Goal: Transaction & Acquisition: Book appointment/travel/reservation

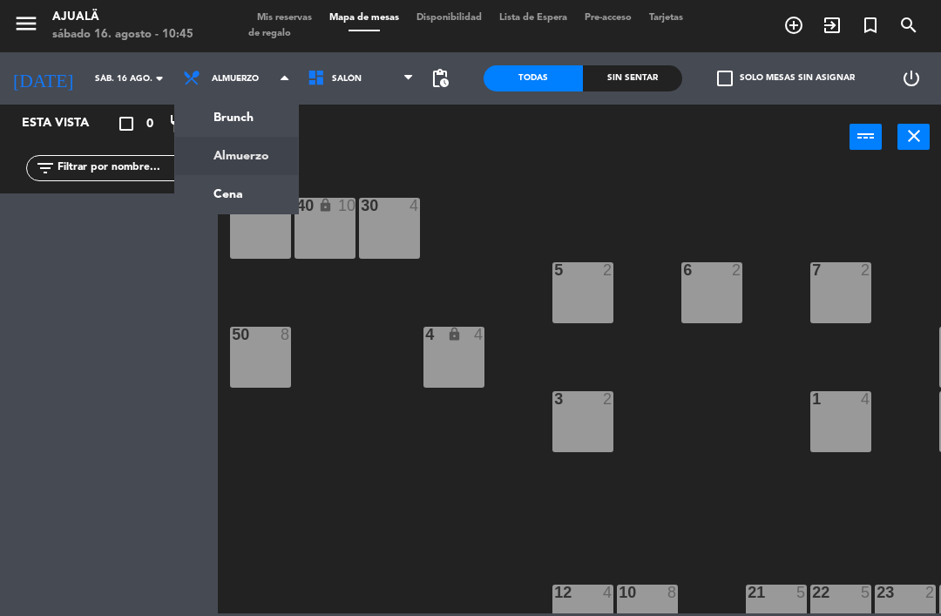
scroll to position [30, 0]
click at [227, 334] on div "50" at bounding box center [231, 335] width 29 height 16
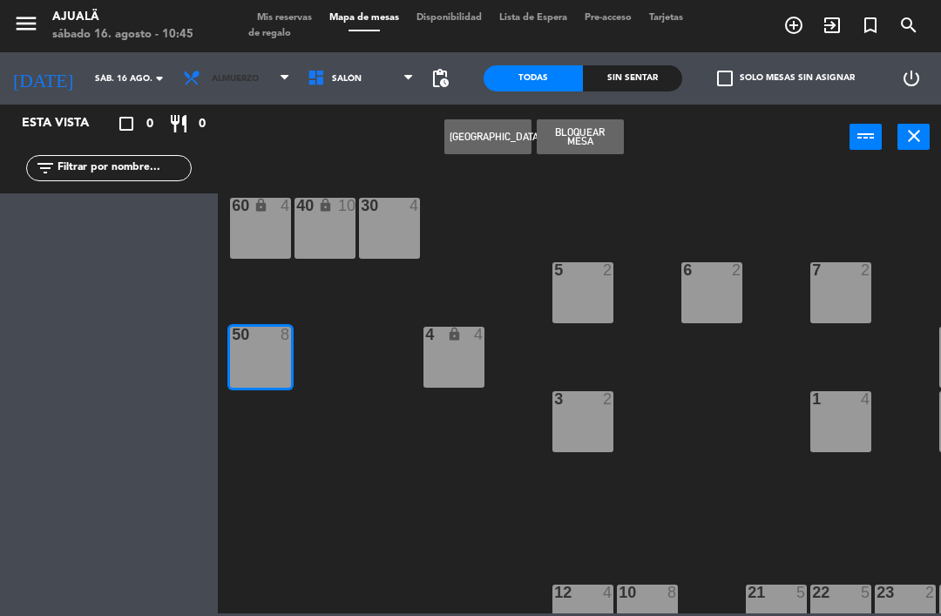
click at [226, 78] on span "Almuerzo" at bounding box center [235, 79] width 47 height 10
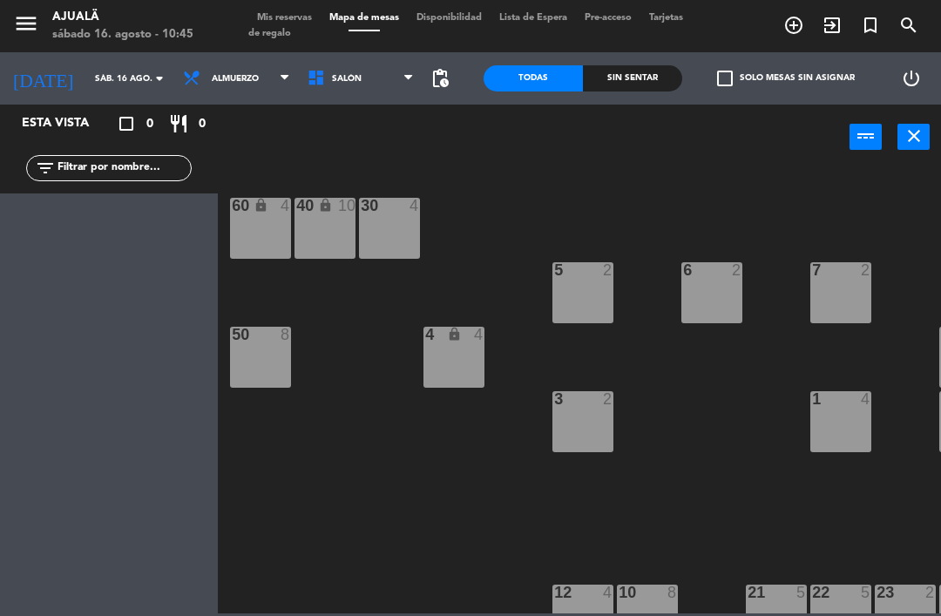
click at [406, 553] on div "30 4 40 lock 10 60 lock 4 5 2 6 2 7 2 4 lock 4 8 8 50 8 3 2 1 4 9 2 12 4 10 8 2…" at bounding box center [583, 390] width 713 height 446
click at [216, 79] on span "Almuerzo" at bounding box center [235, 79] width 47 height 10
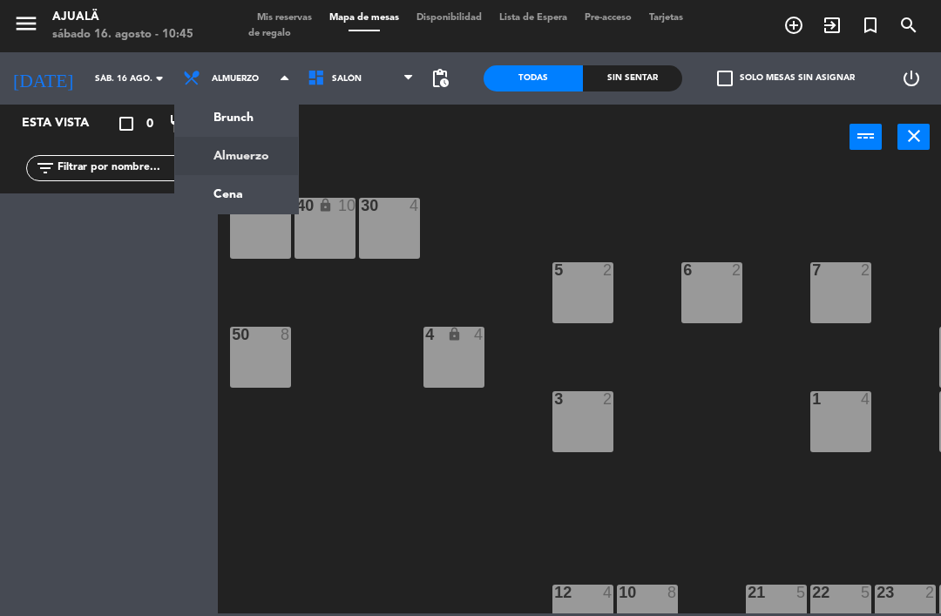
click at [233, 187] on ng-component "menu Ajualä [DATE] 16. agosto - 10:45 Mis reservas Mapa de mesas Disponibilidad…" at bounding box center [470, 306] width 941 height 613
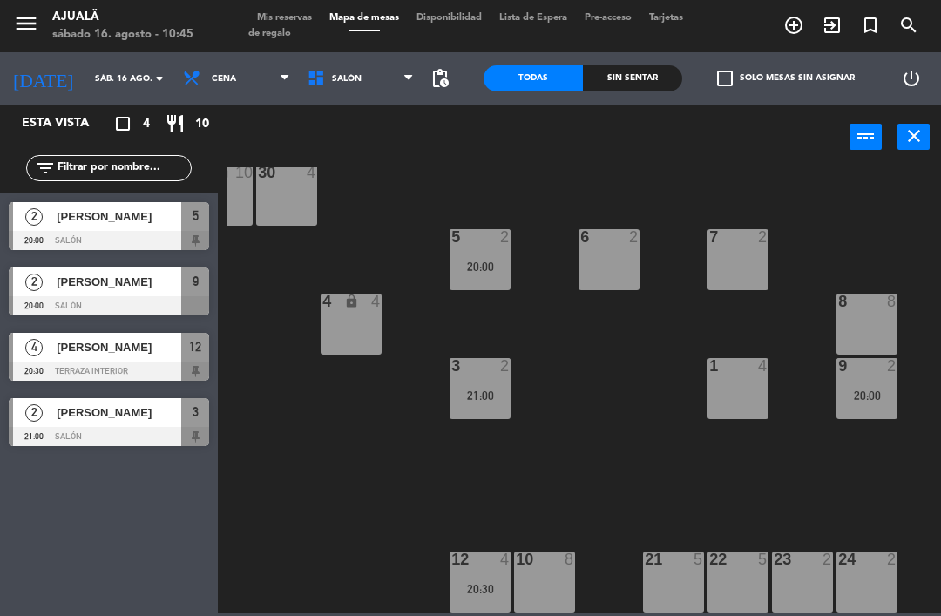
scroll to position [33, 104]
click at [533, 597] on div "10 8" at bounding box center [543, 581] width 61 height 61
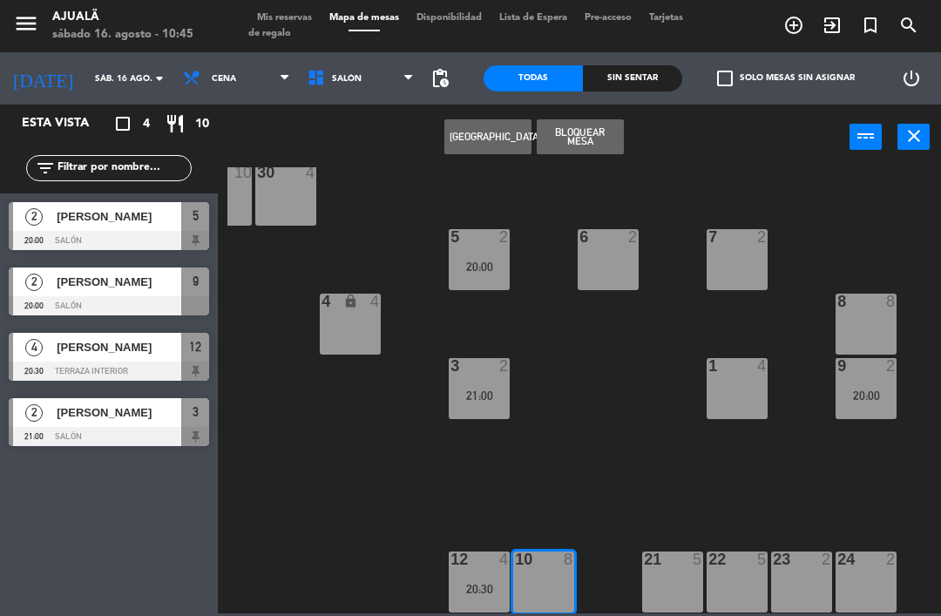
click at [463, 132] on button "[GEOGRAPHIC_DATA]" at bounding box center [487, 136] width 87 height 35
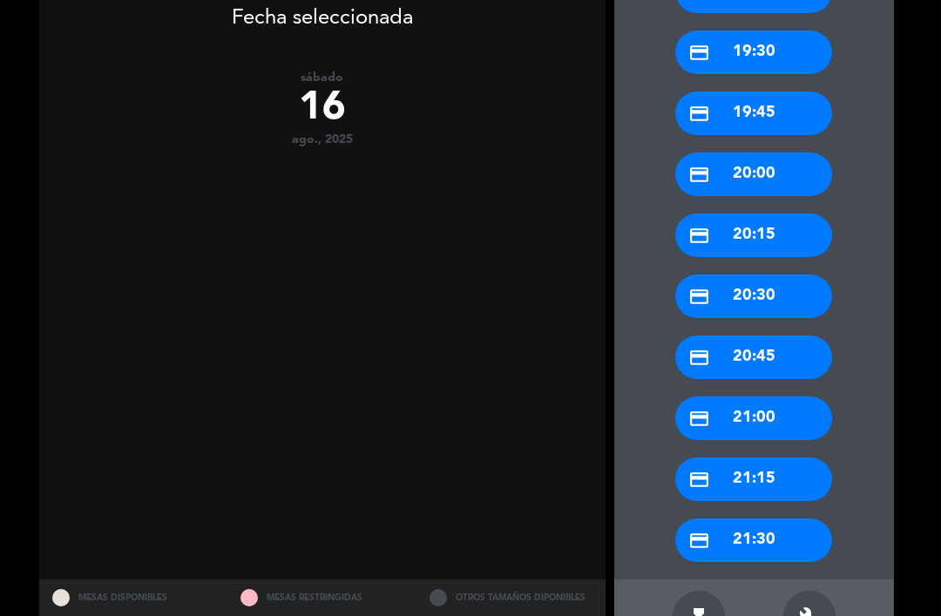
scroll to position [639, 0]
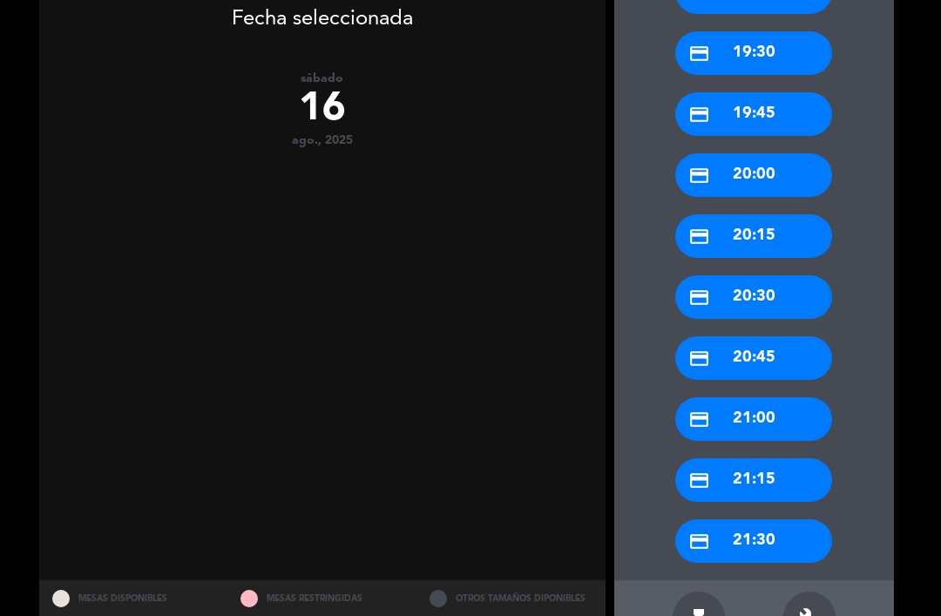
click at [808, 607] on icon "build" at bounding box center [809, 617] width 21 height 21
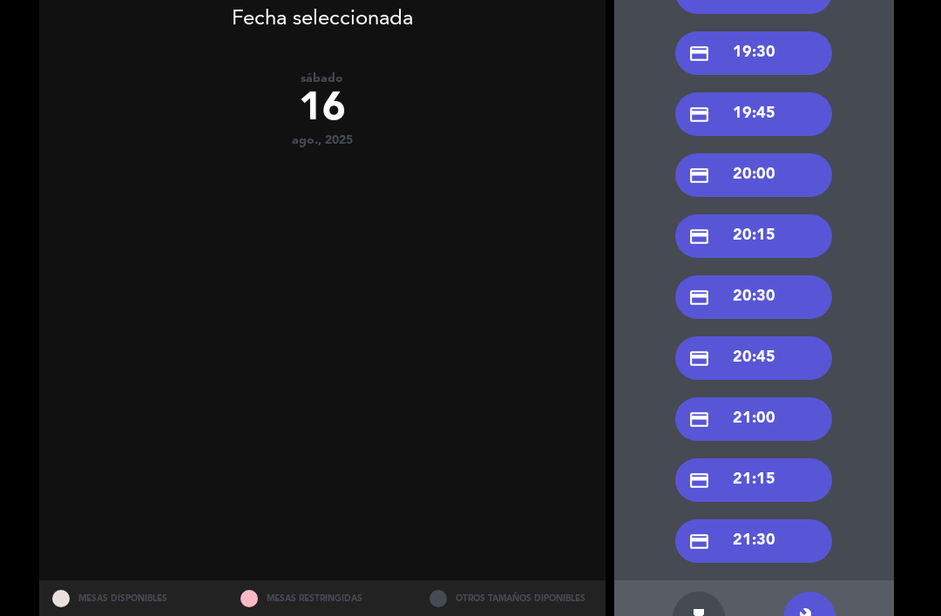
click at [827, 592] on div "build" at bounding box center [809, 618] width 52 height 52
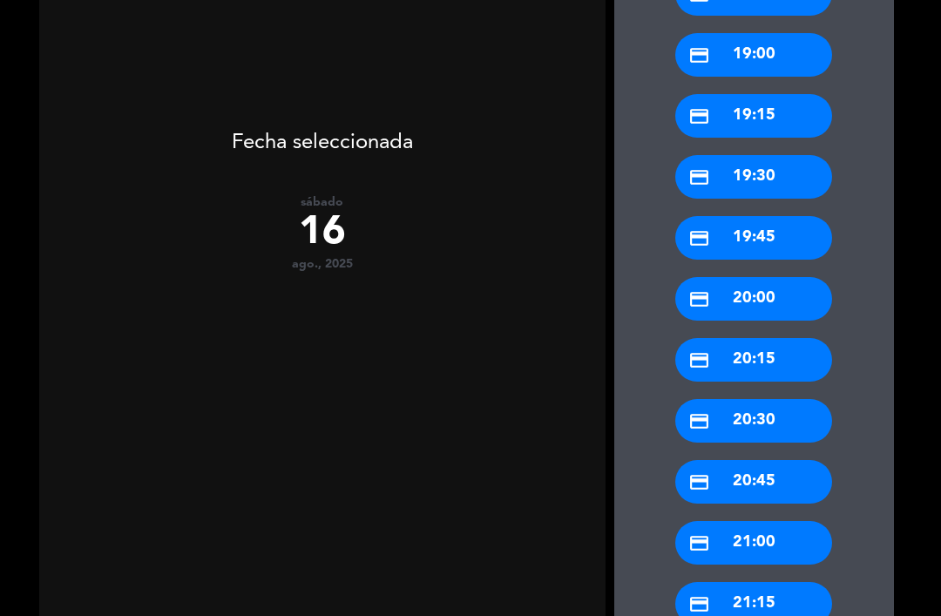
scroll to position [514, 0]
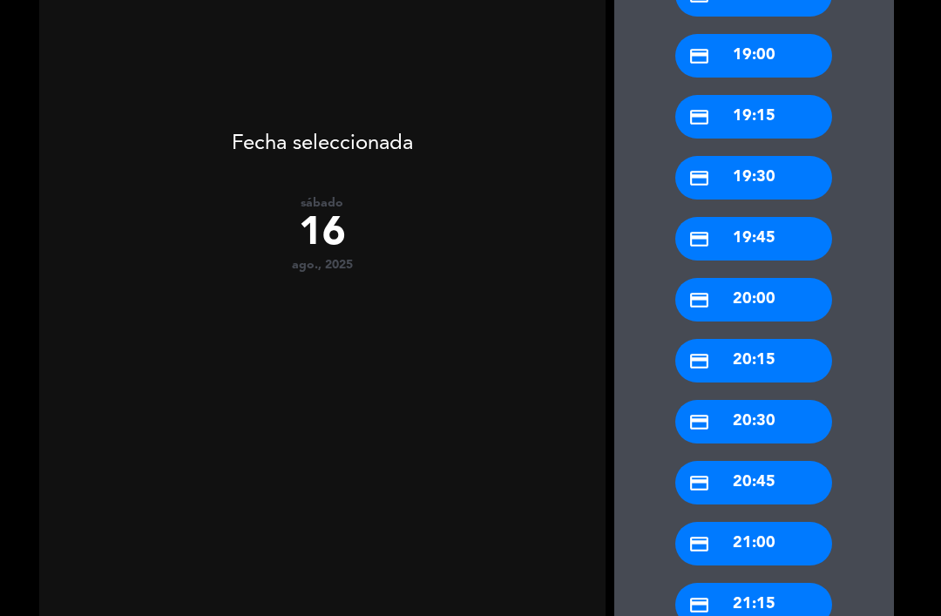
click at [761, 278] on div "credit_card 20:00" at bounding box center [753, 300] width 157 height 44
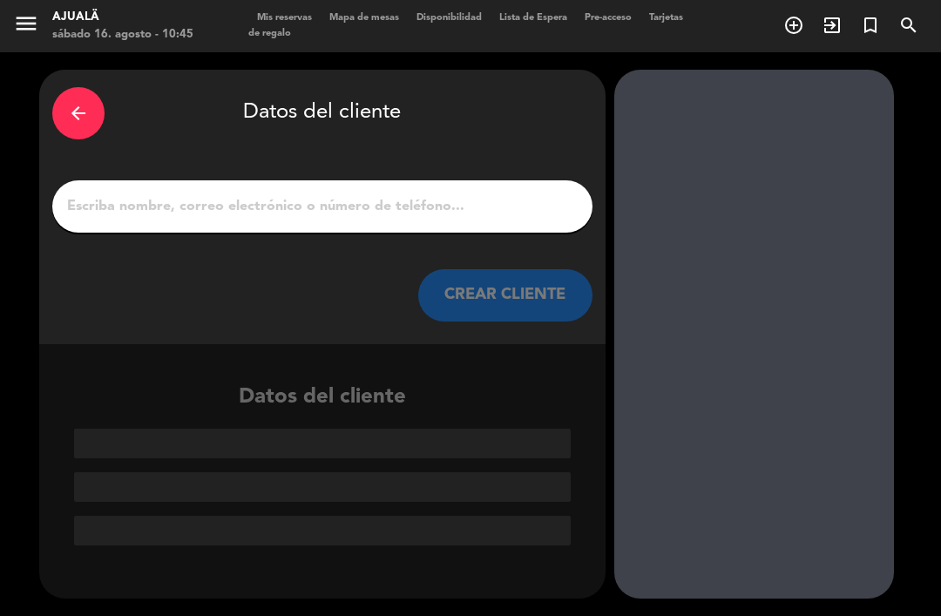
click at [382, 194] on input "1" at bounding box center [322, 206] width 514 height 24
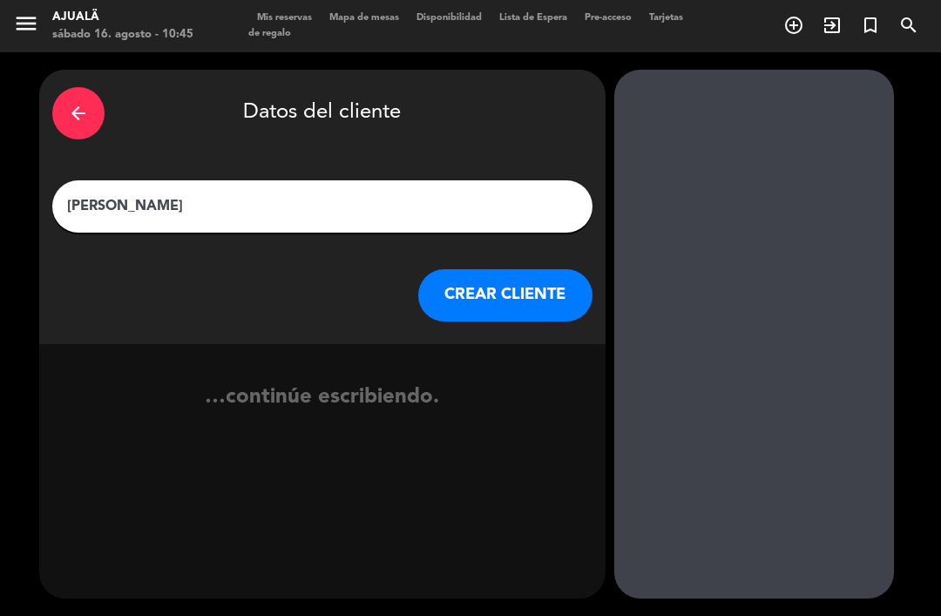
type input "[PERSON_NAME]"
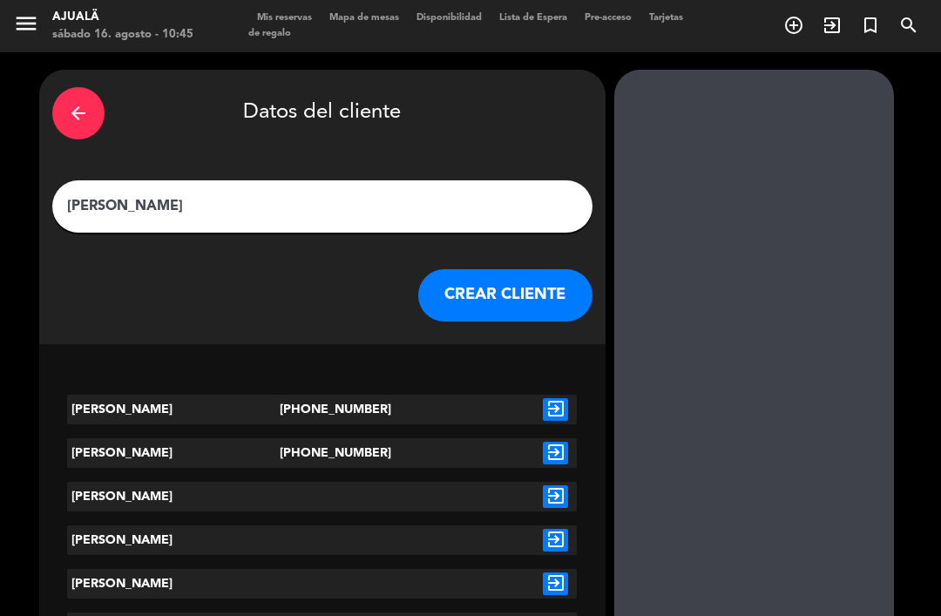
click at [494, 281] on button "CREAR CLIENTE" at bounding box center [505, 295] width 174 height 52
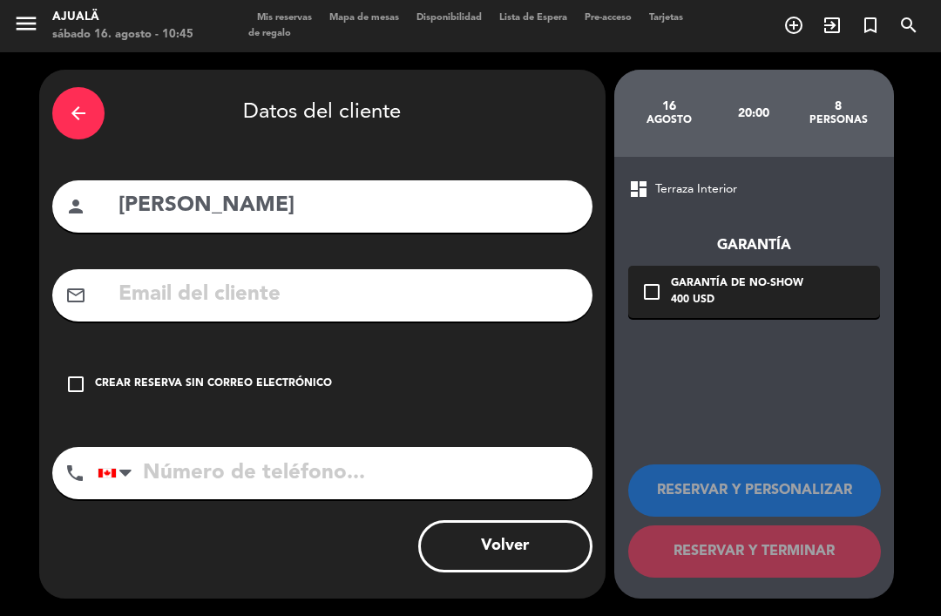
click at [84, 374] on icon "check_box_outline_blank" at bounding box center [75, 384] width 21 height 21
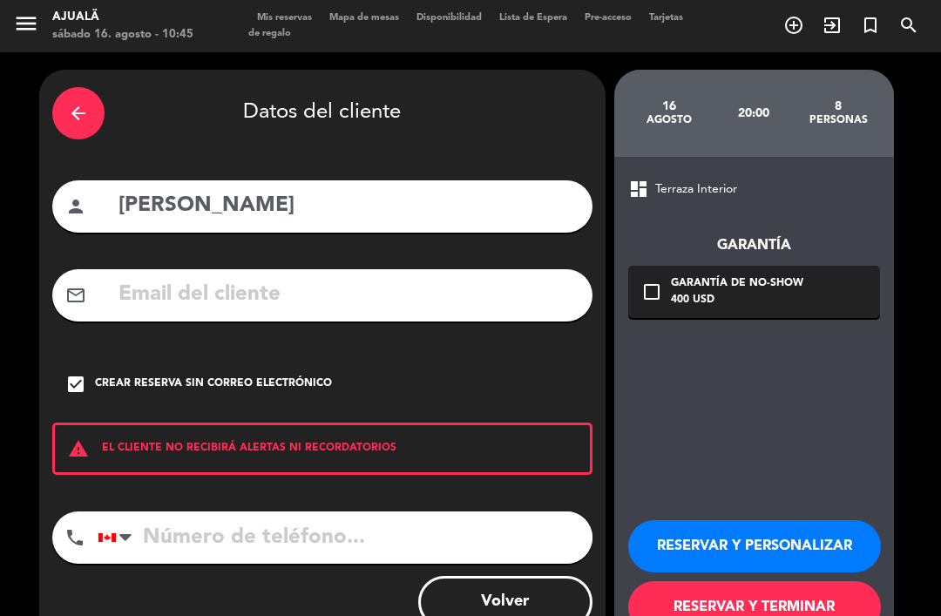
click at [767, 581] on button "RESERVAR Y TERMINAR" at bounding box center [754, 607] width 253 height 52
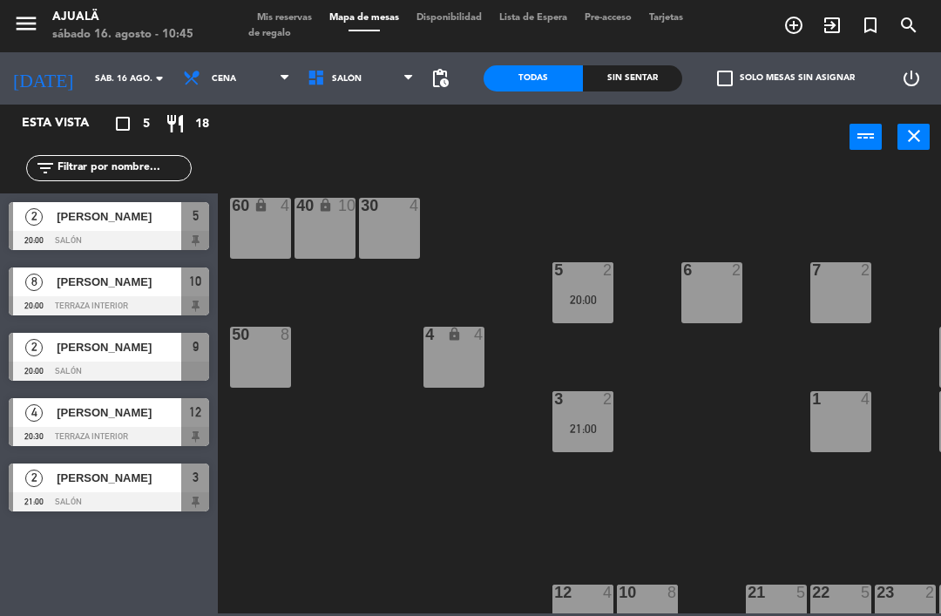
click at [144, 272] on div "[PERSON_NAME]" at bounding box center [118, 281] width 126 height 29
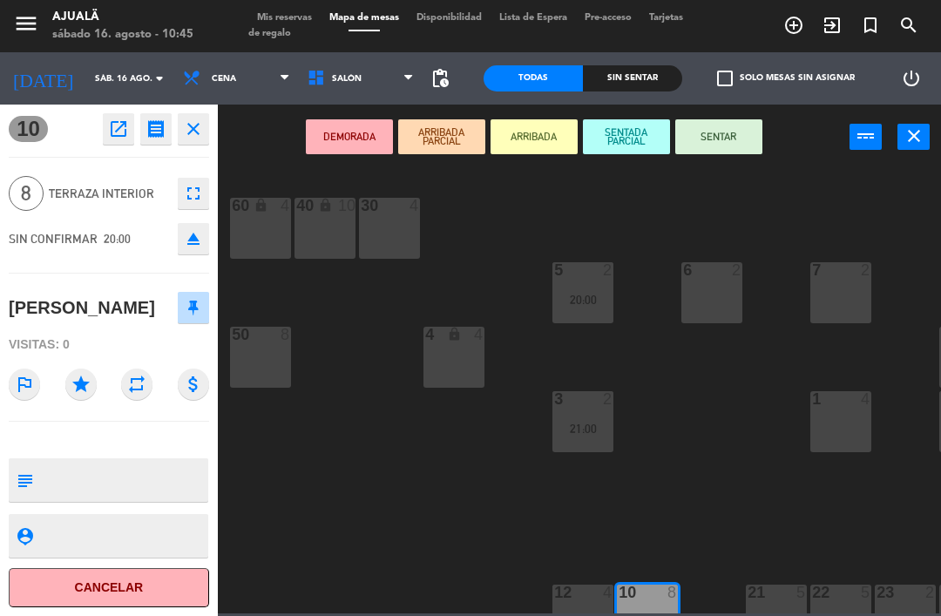
click at [124, 480] on textarea at bounding box center [123, 480] width 166 height 37
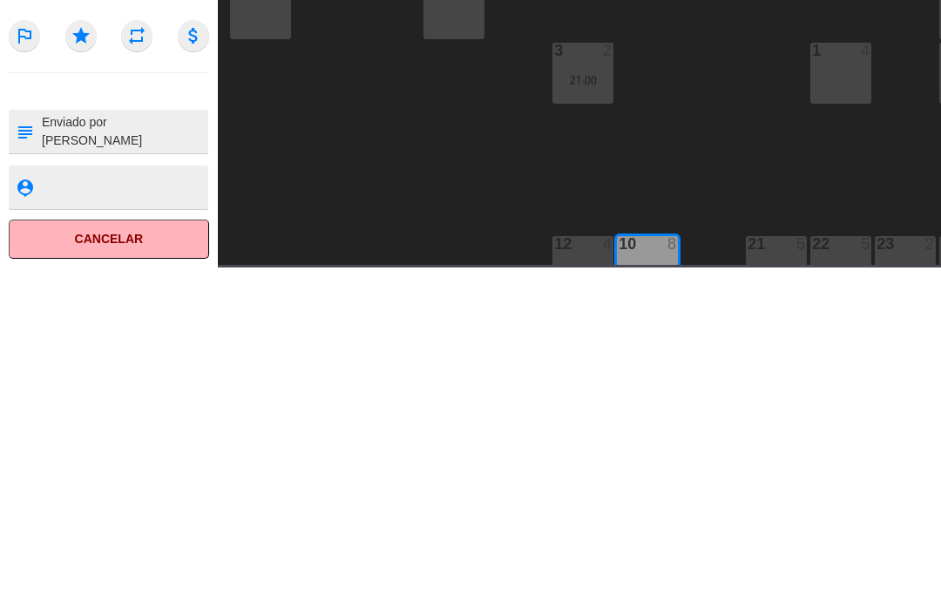
type textarea "Enviado por [PERSON_NAME]"
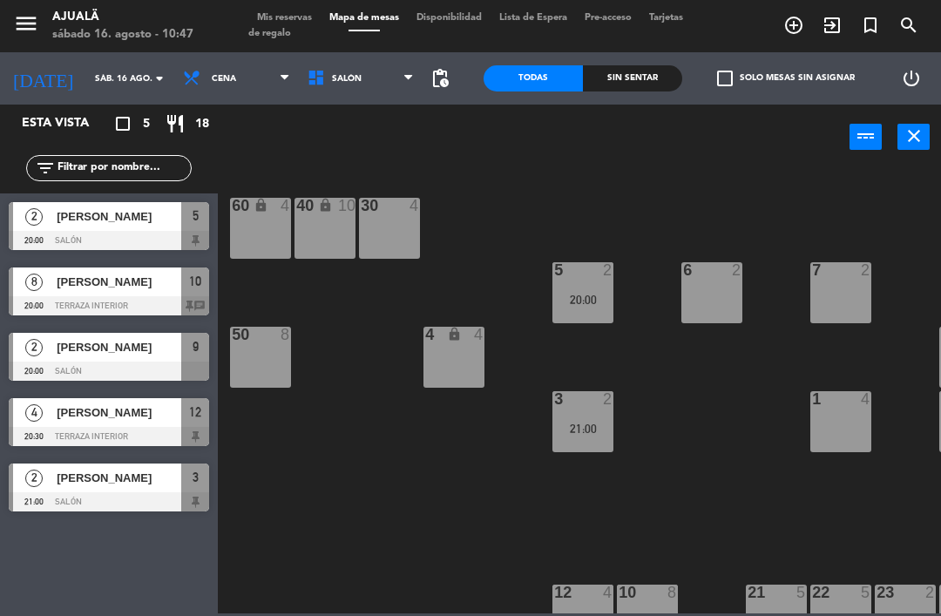
click at [223, 92] on span "Cena" at bounding box center [236, 78] width 125 height 38
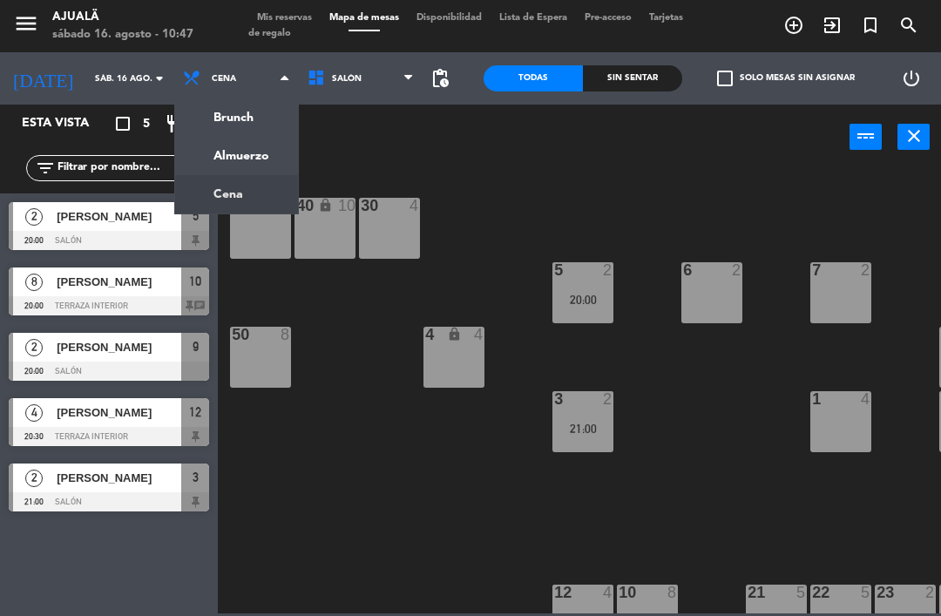
click at [233, 155] on ng-component "menu Ajualä [DATE] 16. agosto - 10:47 Mis reservas Mapa de mesas Disponibilidad…" at bounding box center [470, 306] width 941 height 613
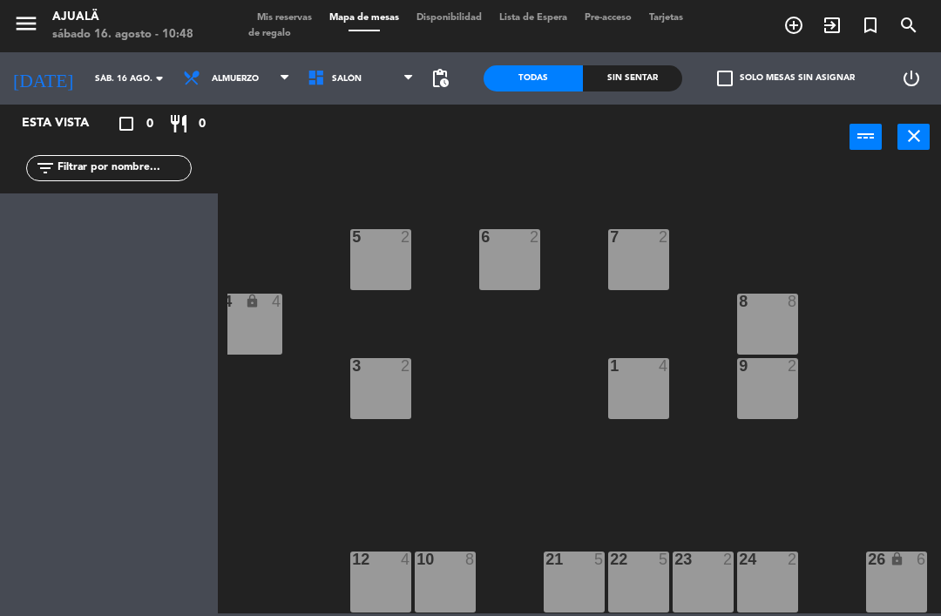
scroll to position [33, 202]
click at [389, 398] on div "3 2" at bounding box center [380, 388] width 61 height 61
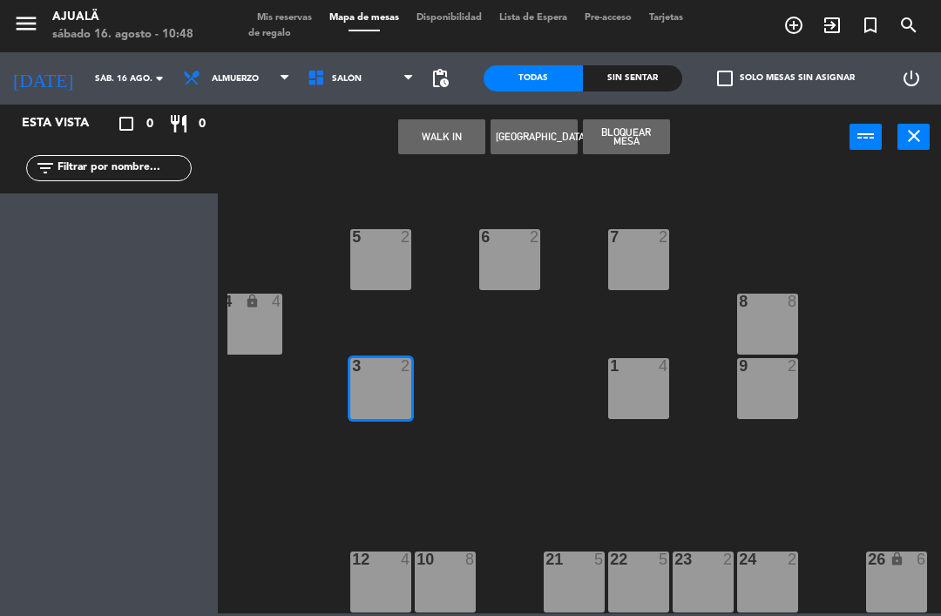
click at [547, 141] on button "[GEOGRAPHIC_DATA]" at bounding box center [533, 136] width 87 height 35
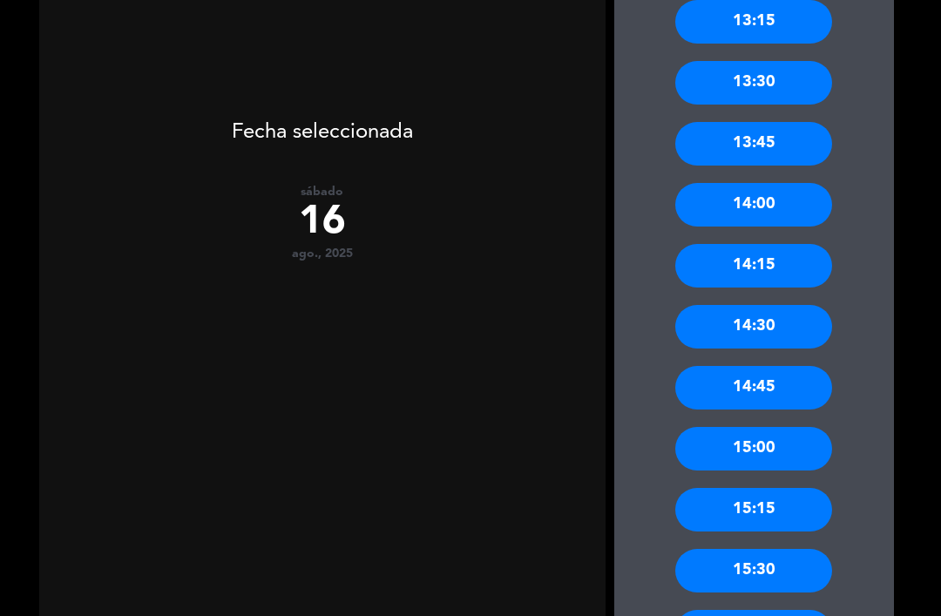
scroll to position [562, 0]
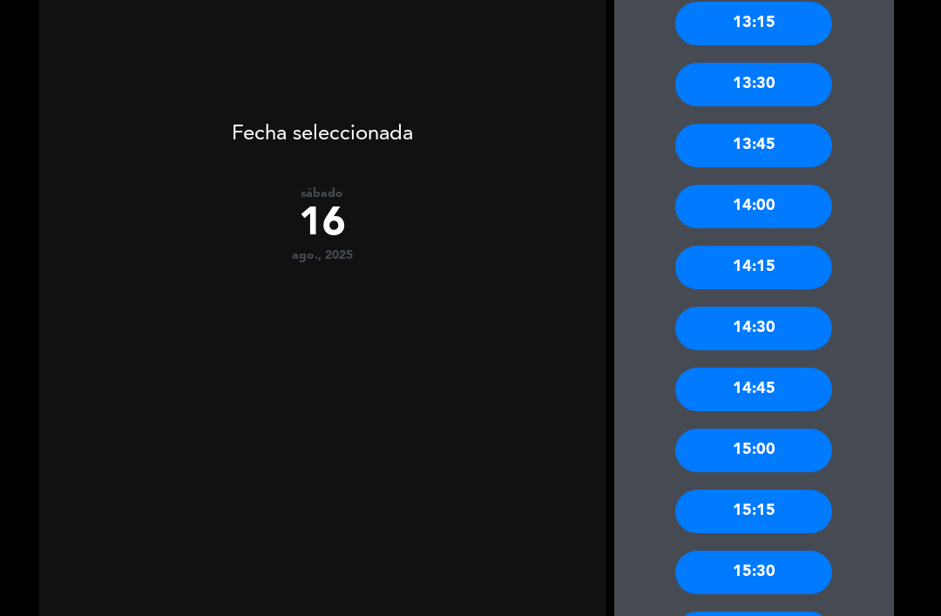
click at [783, 185] on div "14:00" at bounding box center [753, 207] width 157 height 44
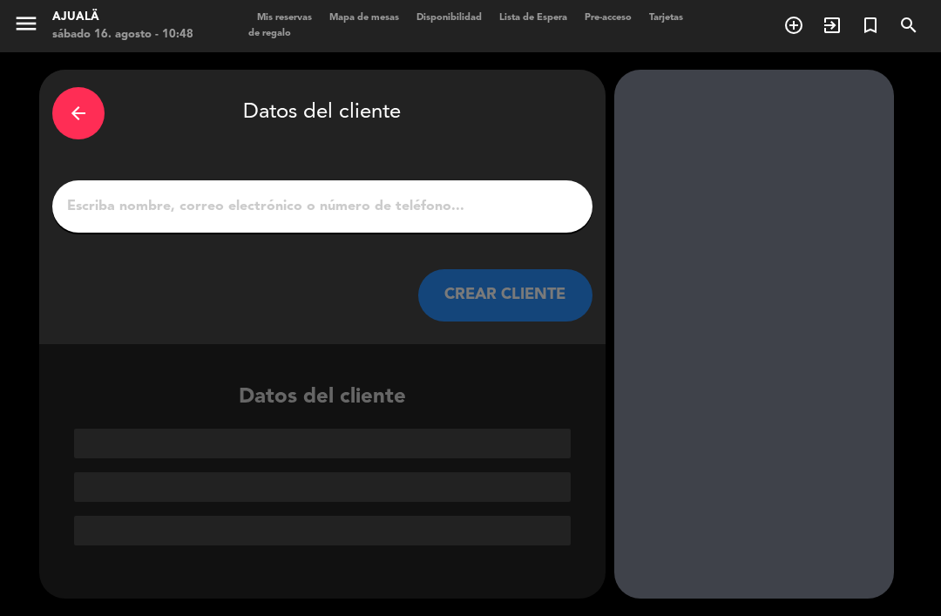
click at [499, 194] on input "1" at bounding box center [322, 206] width 514 height 24
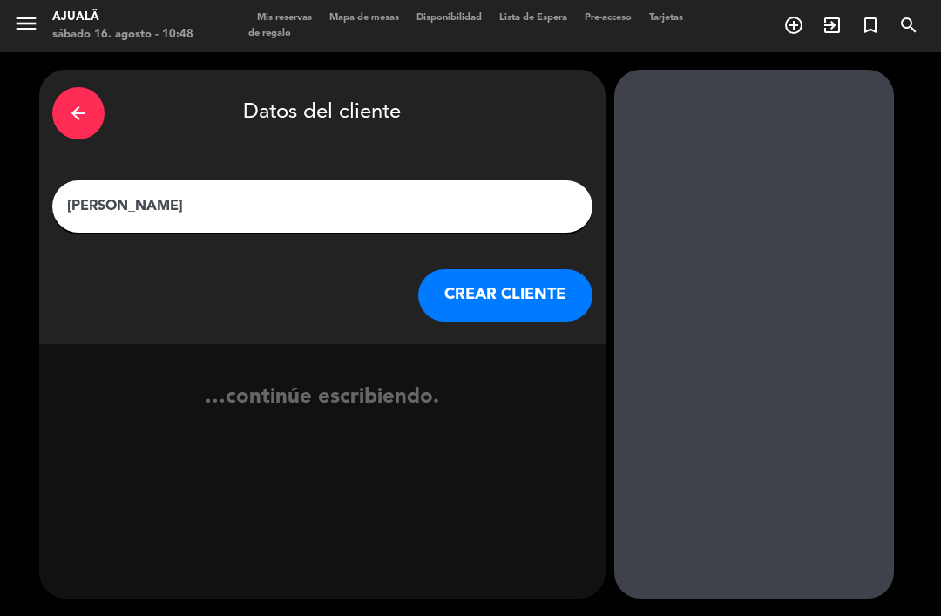
type input "[PERSON_NAME]"
click at [524, 269] on button "CREAR CLIENTE" at bounding box center [505, 295] width 174 height 52
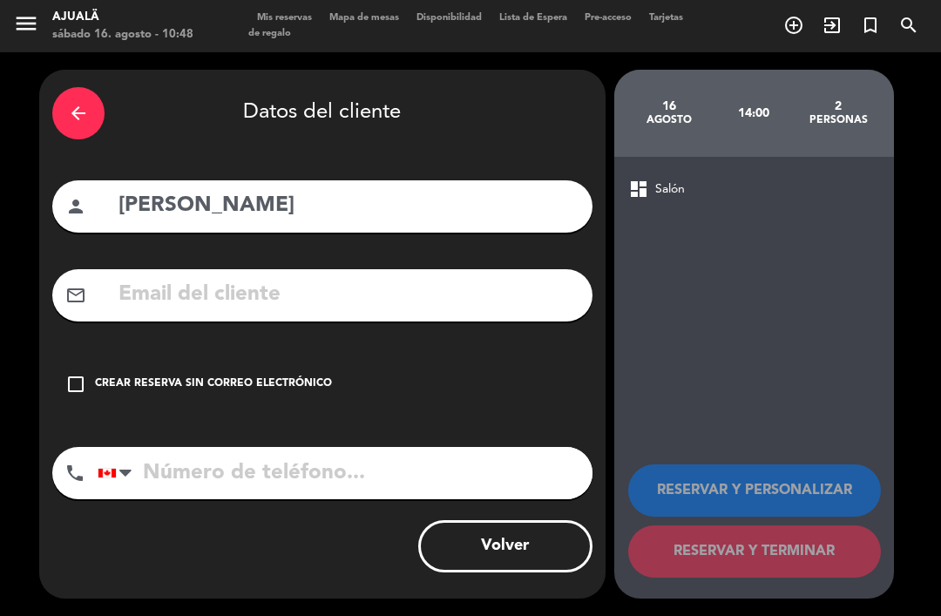
click at [92, 358] on div "check_box_outline_blank Crear reserva sin correo electrónico" at bounding box center [322, 384] width 540 height 52
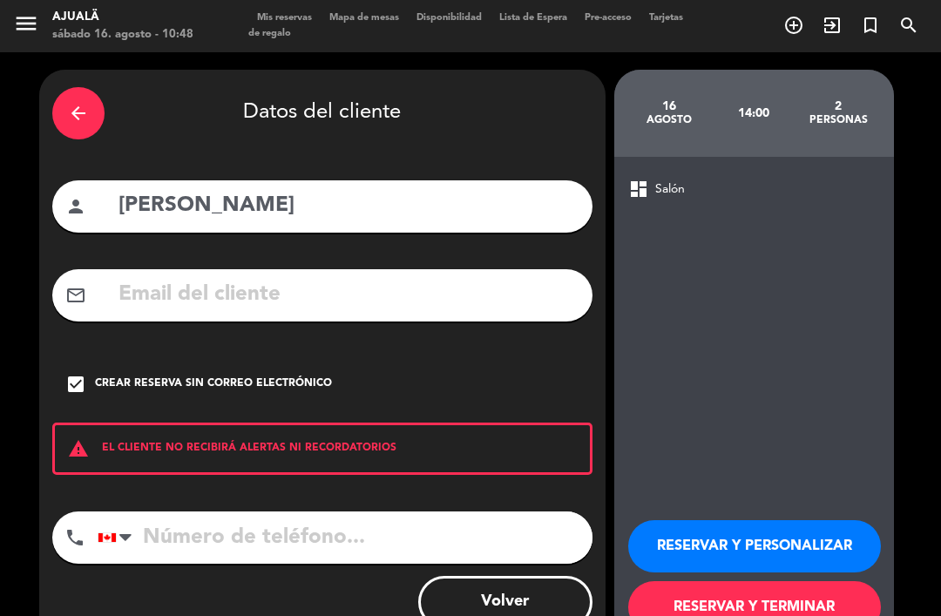
click at [470, 511] on input "tel" at bounding box center [345, 537] width 495 height 52
type input "8098531056"
click at [824, 602] on button "RESERVAR Y TERMINAR" at bounding box center [754, 607] width 253 height 52
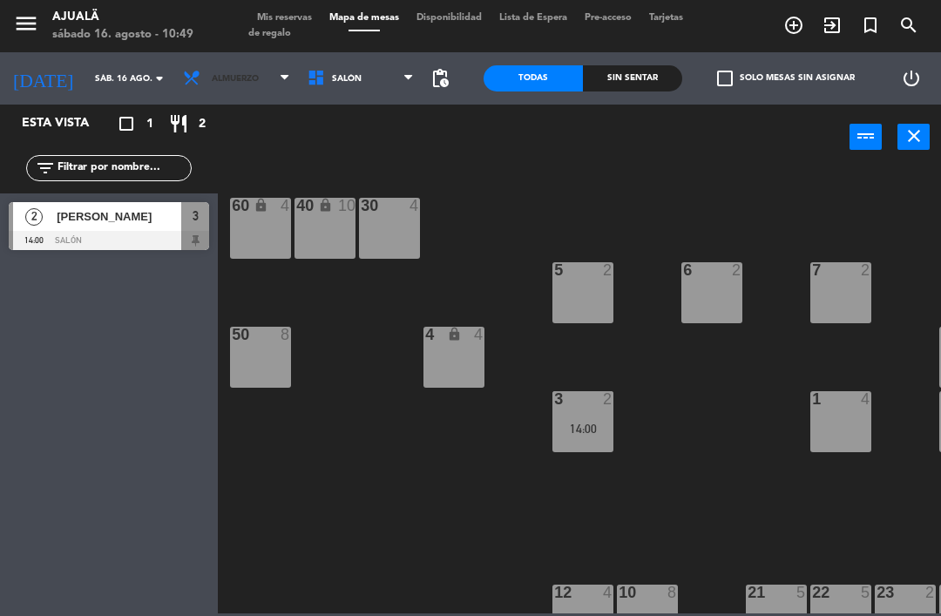
click at [212, 82] on span "Almuerzo" at bounding box center [235, 79] width 47 height 10
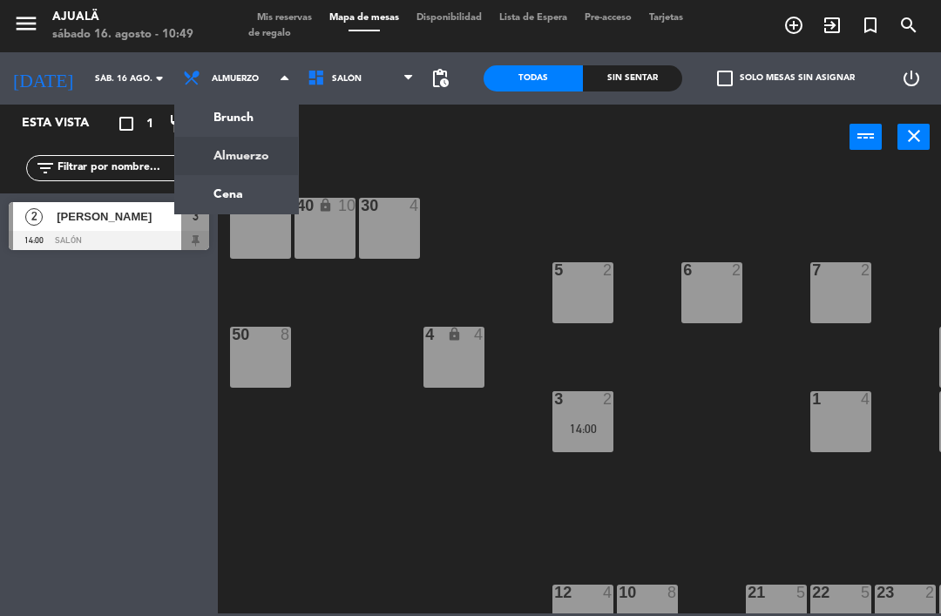
click at [218, 189] on ng-component "menu Ajualä [DATE] 16. agosto - 10:49 Mis reservas Mapa de mesas Disponibilidad…" at bounding box center [470, 306] width 941 height 613
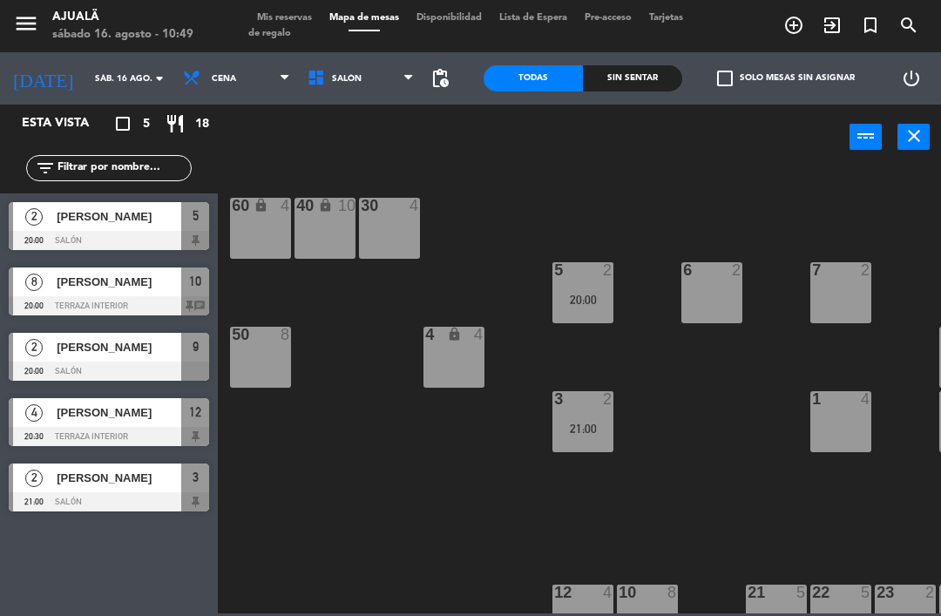
click at [220, 72] on span "Cena" at bounding box center [236, 78] width 125 height 38
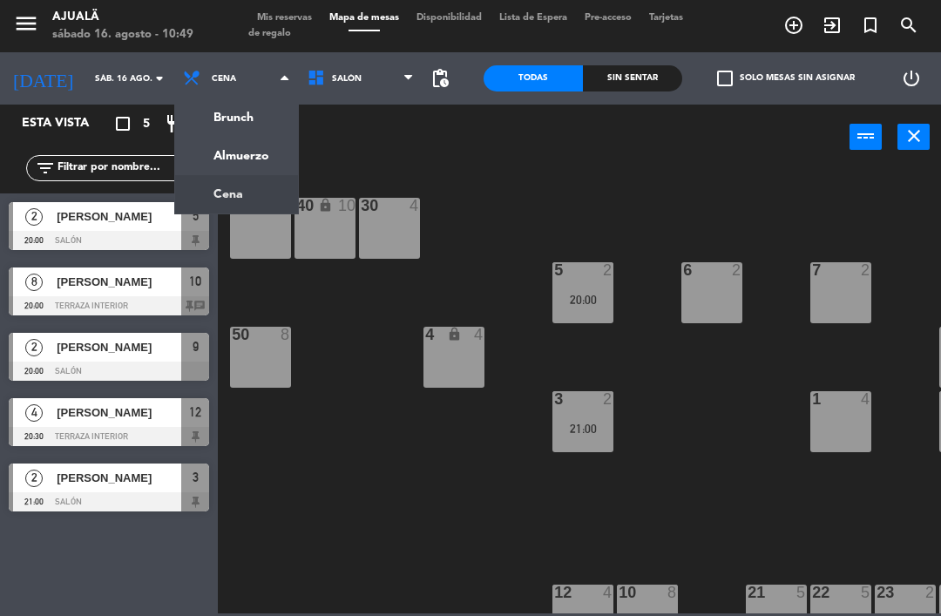
click at [232, 172] on ng-component "menu Ajualä [DATE] 16. agosto - 10:49 Mis reservas Mapa de mesas Disponibilidad…" at bounding box center [470, 306] width 941 height 613
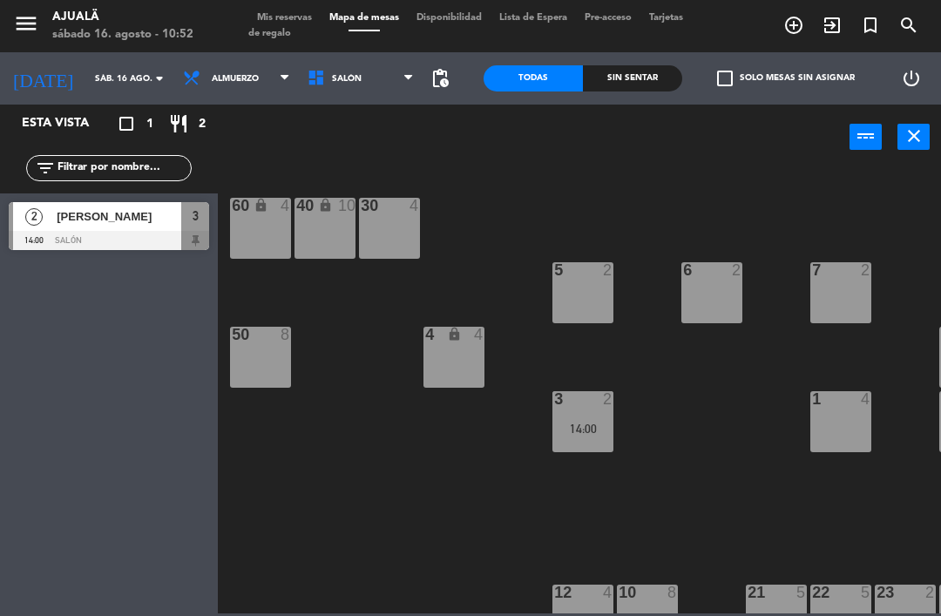
click at [209, 94] on span "Almuerzo" at bounding box center [236, 78] width 125 height 38
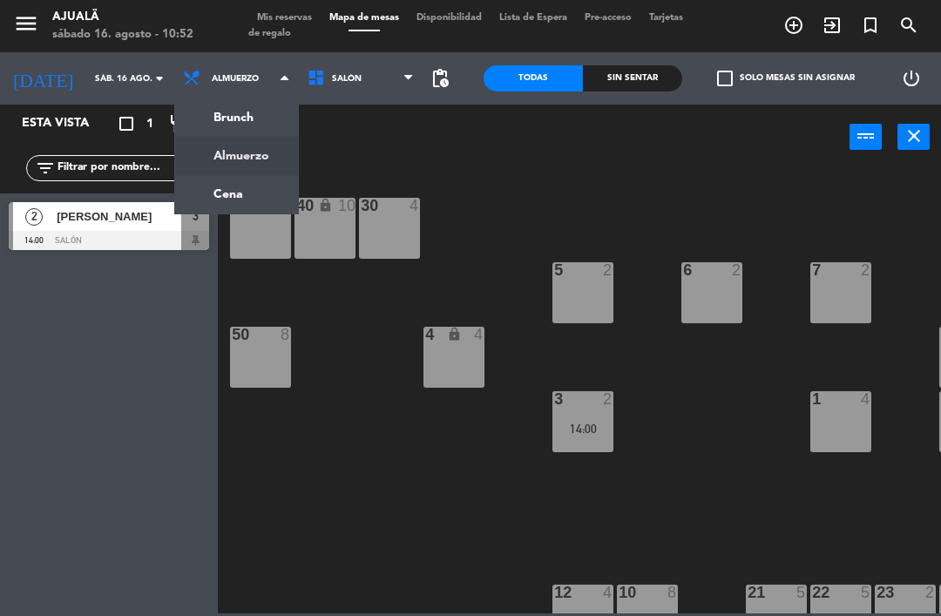
click at [237, 198] on ng-component "menu Ajualä [DATE] 16. agosto - 10:52 Mis reservas Mapa de mesas Disponibilidad…" at bounding box center [470, 306] width 941 height 613
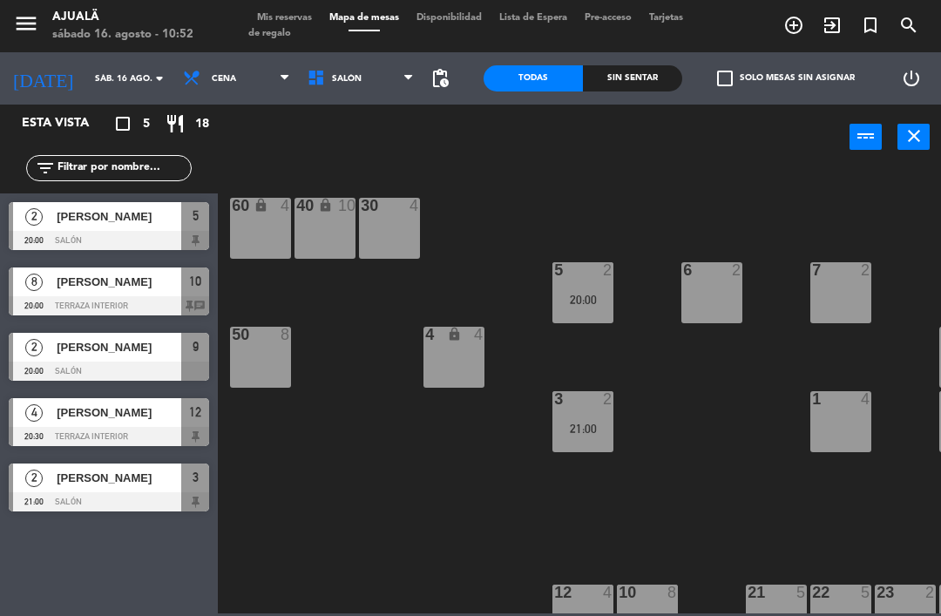
click at [121, 226] on div "[PERSON_NAME]" at bounding box center [118, 216] width 126 height 29
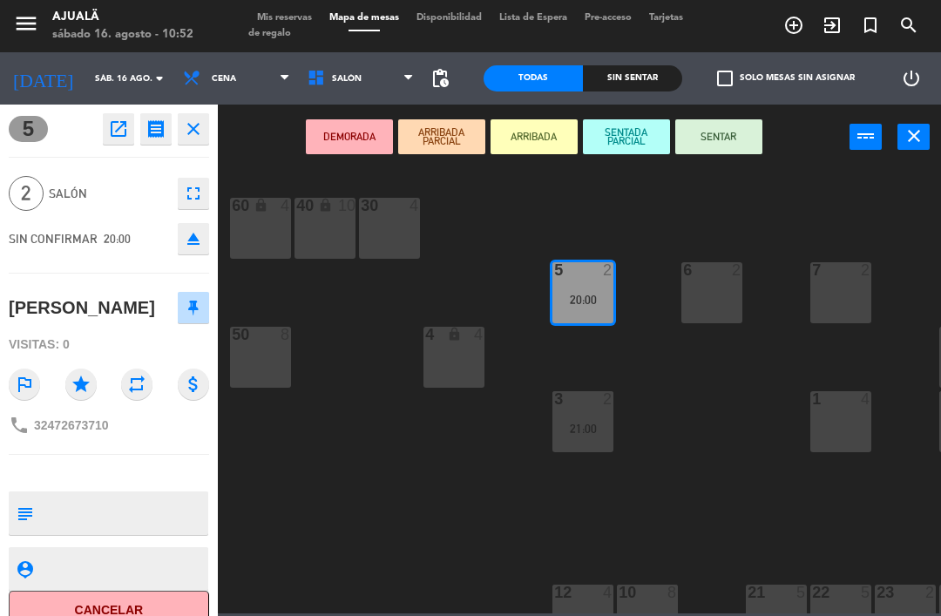
click at [206, 124] on button "close" at bounding box center [193, 128] width 31 height 31
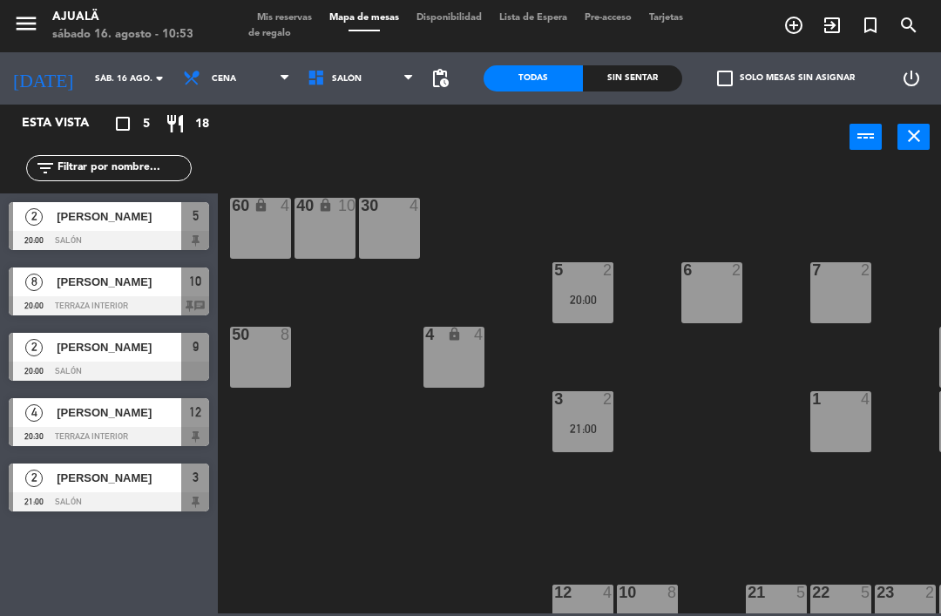
click at [212, 74] on span "Cena" at bounding box center [224, 79] width 24 height 10
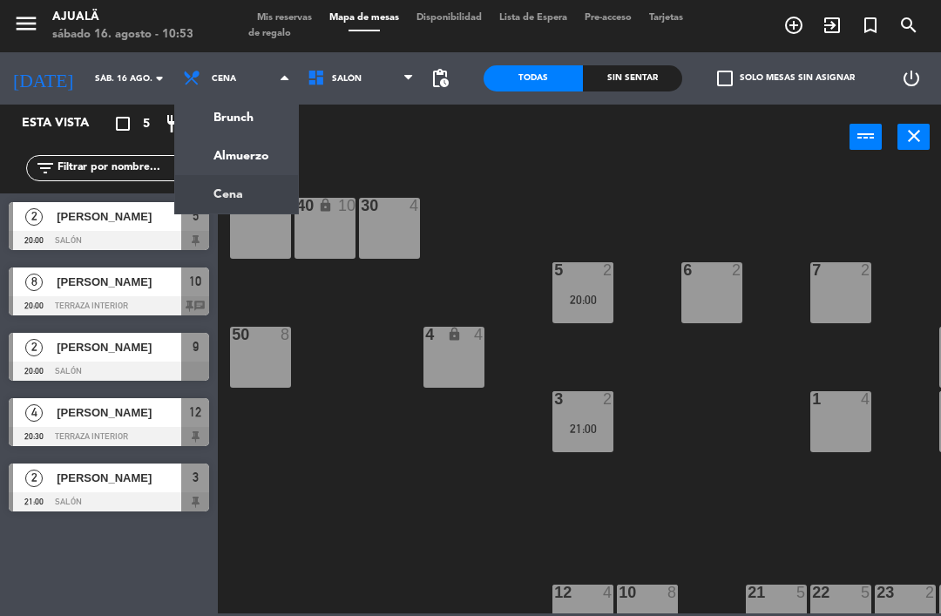
click at [235, 156] on ng-component "menu Ajualä [DATE] 16. agosto - 10:53 Mis reservas Mapa de mesas Disponibilidad…" at bounding box center [470, 306] width 941 height 613
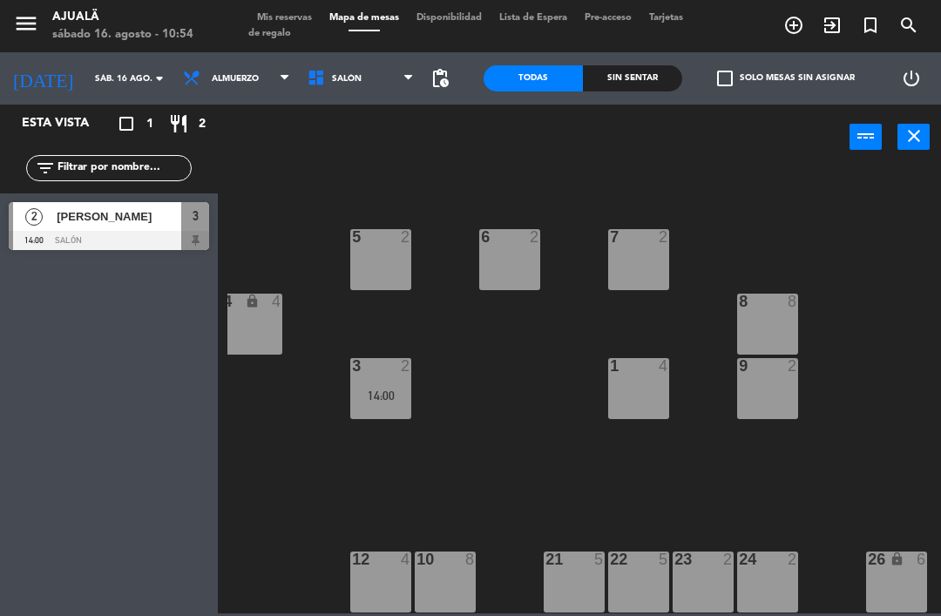
scroll to position [33, 202]
click at [638, 576] on div "22 5" at bounding box center [638, 581] width 61 height 61
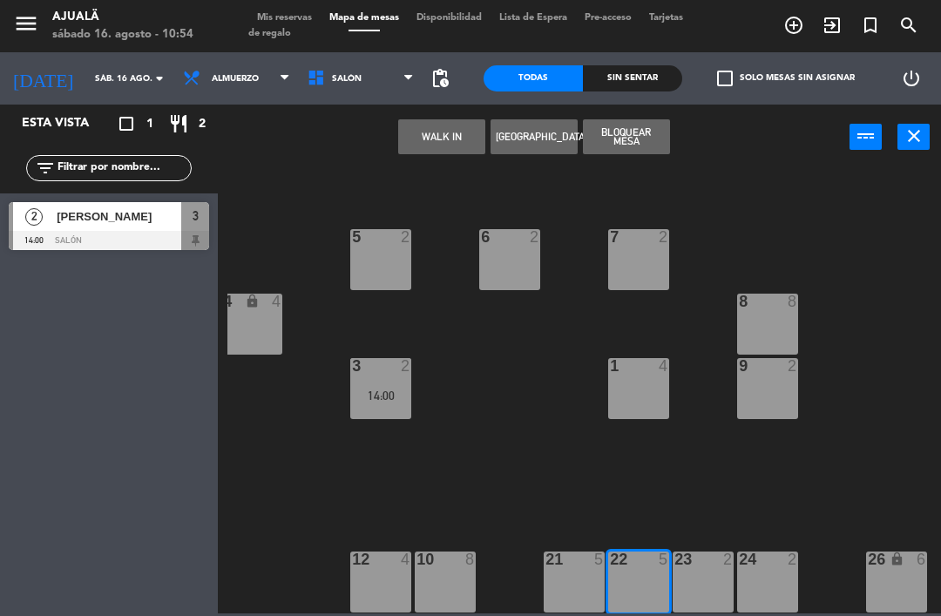
click at [529, 142] on button "[GEOGRAPHIC_DATA]" at bounding box center [533, 136] width 87 height 35
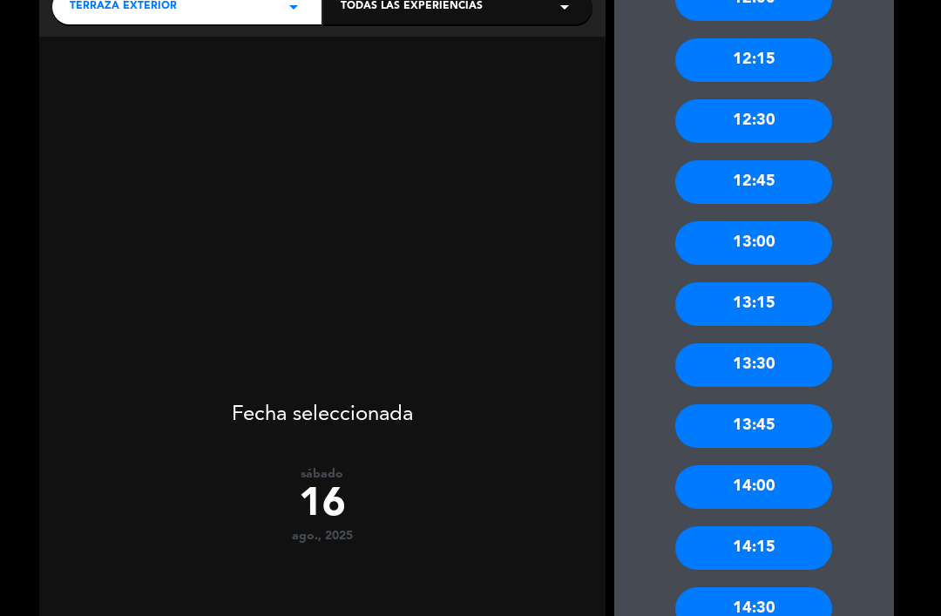
scroll to position [281, 0]
click at [774, 221] on div "13:00" at bounding box center [753, 243] width 157 height 44
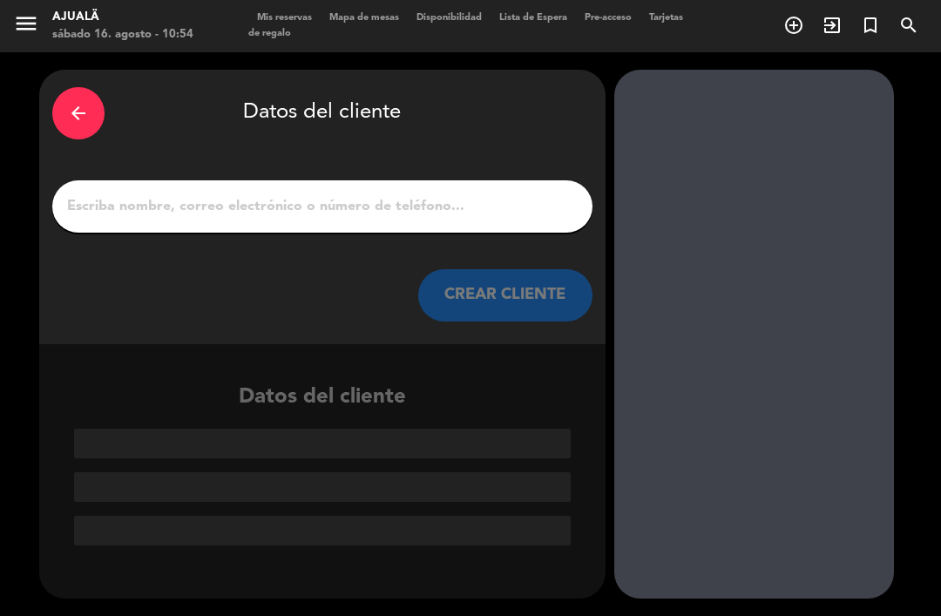
click at [375, 194] on input "1" at bounding box center [322, 206] width 514 height 24
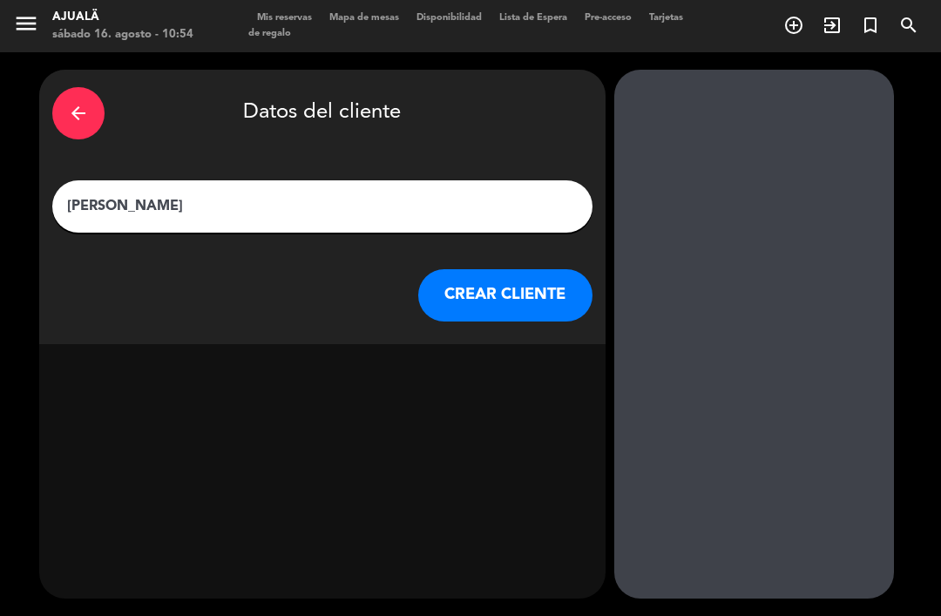
type input "[PERSON_NAME]"
click at [504, 269] on button "CREAR CLIENTE" at bounding box center [505, 295] width 174 height 52
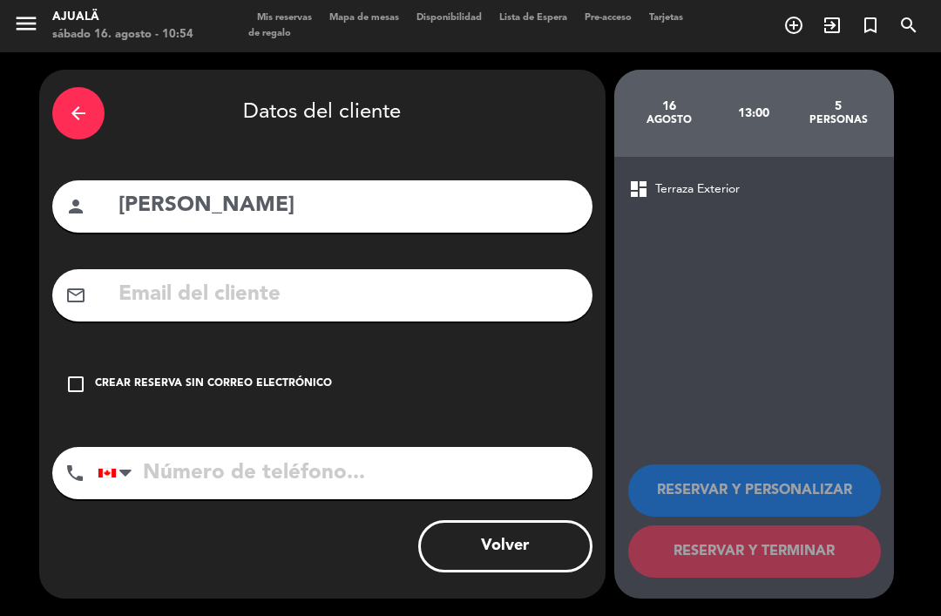
click at [87, 358] on div "check_box_outline_blank Crear reserva sin correo electrónico" at bounding box center [322, 384] width 540 height 52
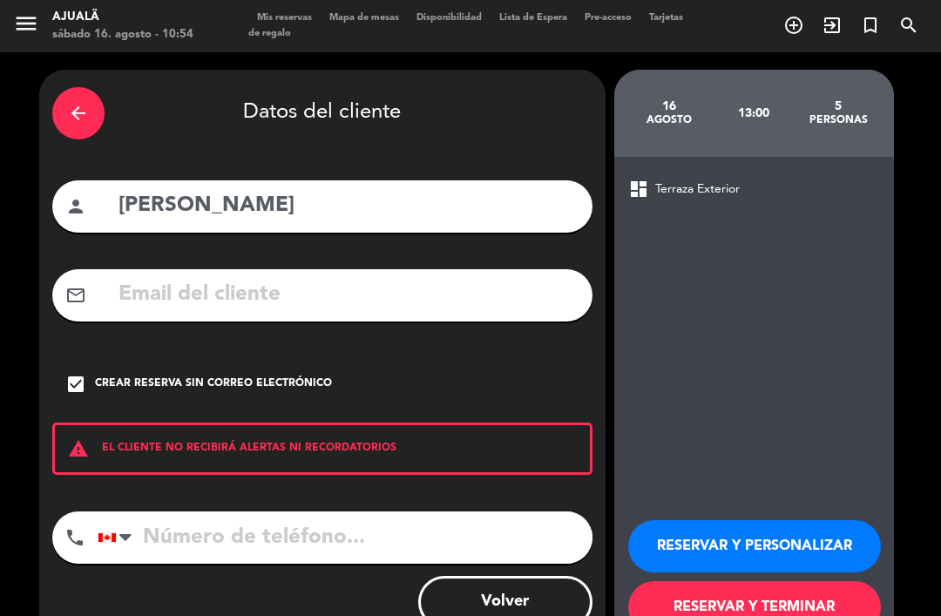
click at [282, 511] on input "tel" at bounding box center [345, 537] width 495 height 52
type input "8094674700"
click at [771, 581] on button "RESERVAR Y TERMINAR" at bounding box center [754, 607] width 253 height 52
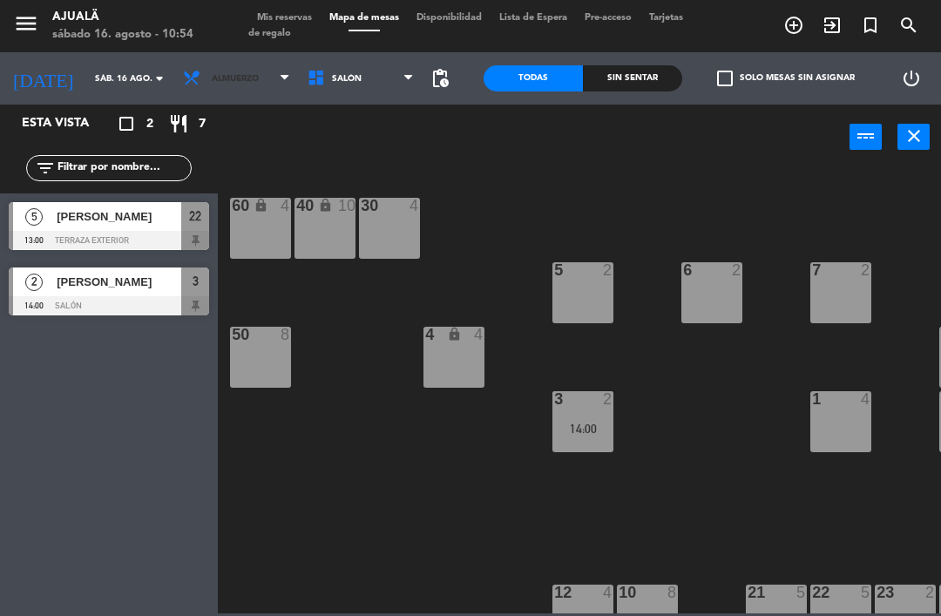
click at [233, 76] on span "Almuerzo" at bounding box center [235, 79] width 47 height 10
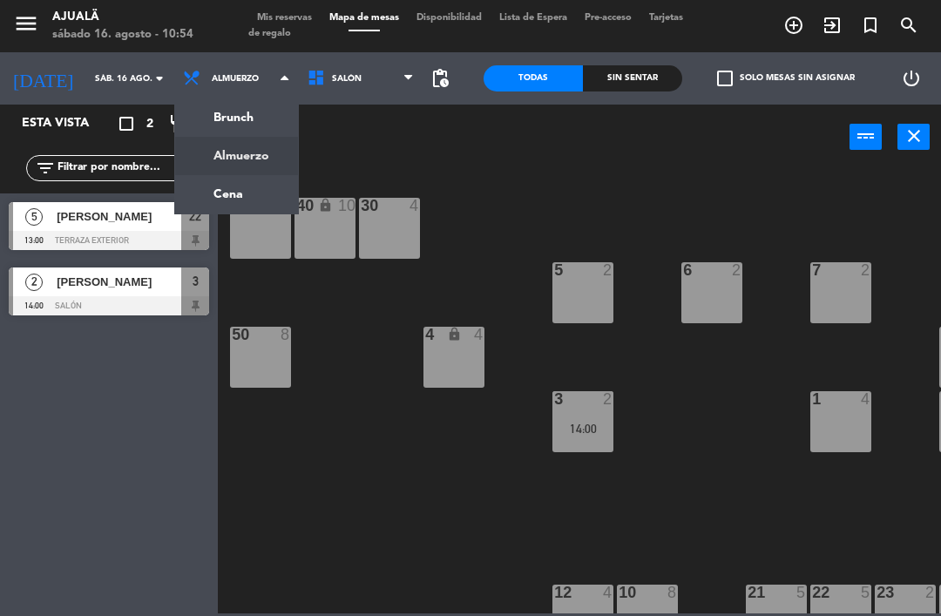
click at [247, 187] on ng-component "menu Ajualä [DATE] 16. agosto - 10:54 Mis reservas Mapa de mesas Disponibilidad…" at bounding box center [470, 306] width 941 height 613
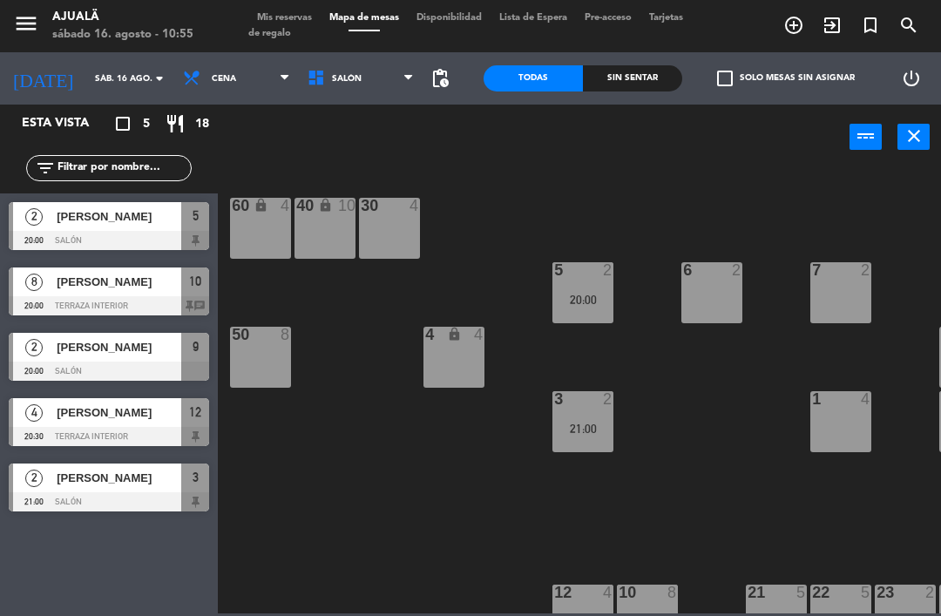
click at [112, 495] on div at bounding box center [109, 501] width 200 height 19
click at [217, 72] on span "Cena" at bounding box center [236, 78] width 125 height 38
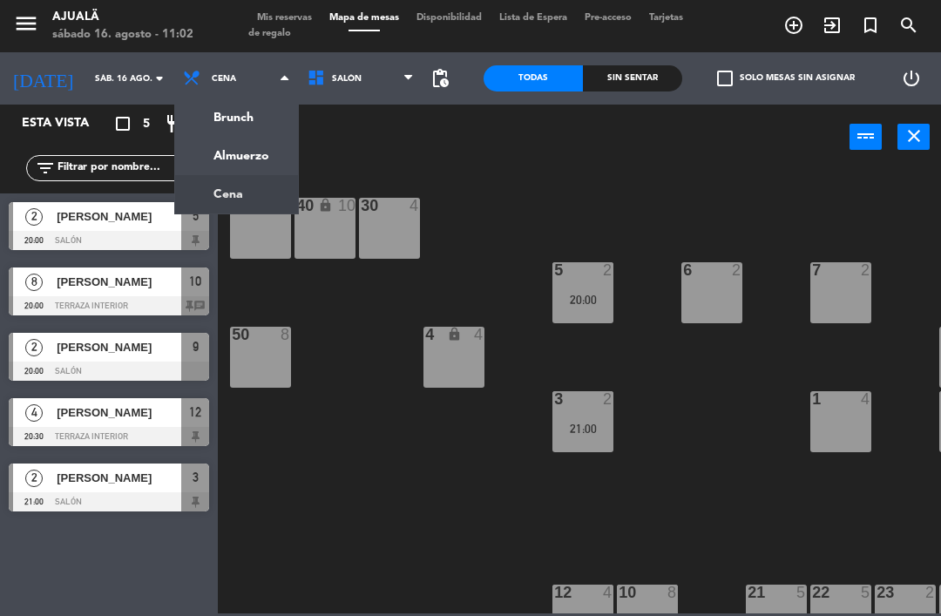
click at [237, 153] on ng-component "menu Ajualä [DATE] 16. agosto - 11:02 Mis reservas Mapa de mesas Disponibilidad…" at bounding box center [470, 306] width 941 height 613
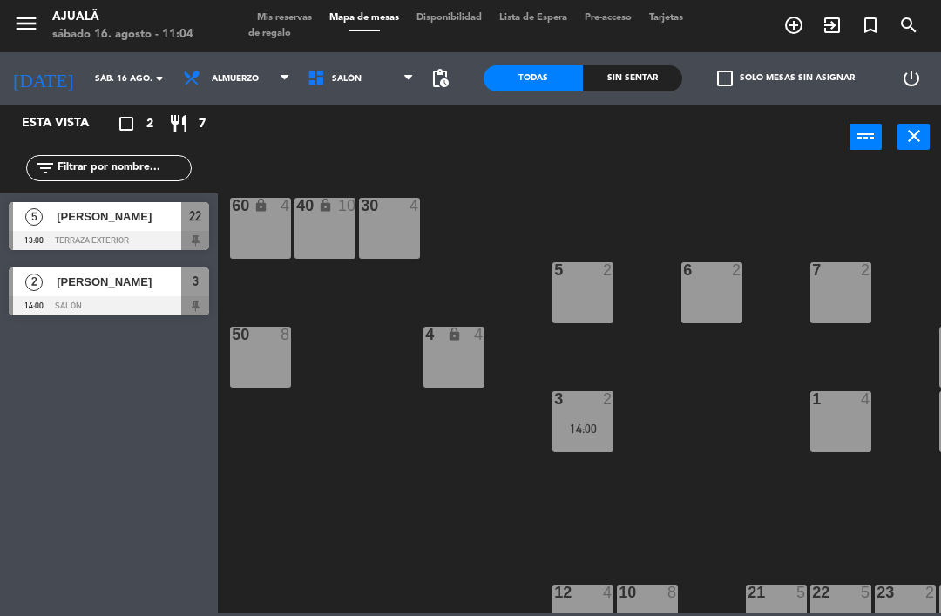
click at [227, 84] on span "Almuerzo" at bounding box center [235, 79] width 47 height 10
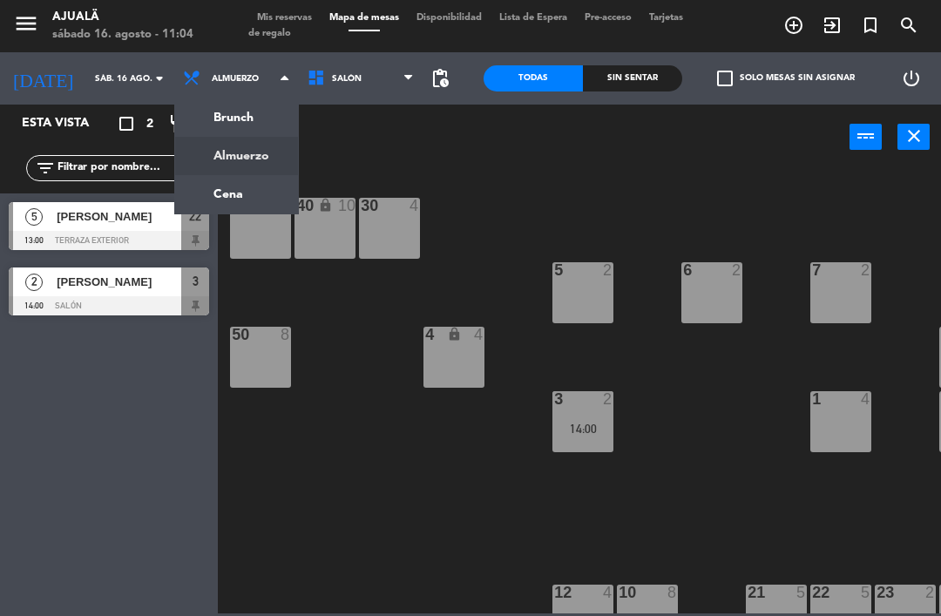
click at [237, 197] on ng-component "menu Ajualä [DATE] 16. agosto - 11:04 Mis reservas Mapa de mesas Disponibilidad…" at bounding box center [470, 306] width 941 height 613
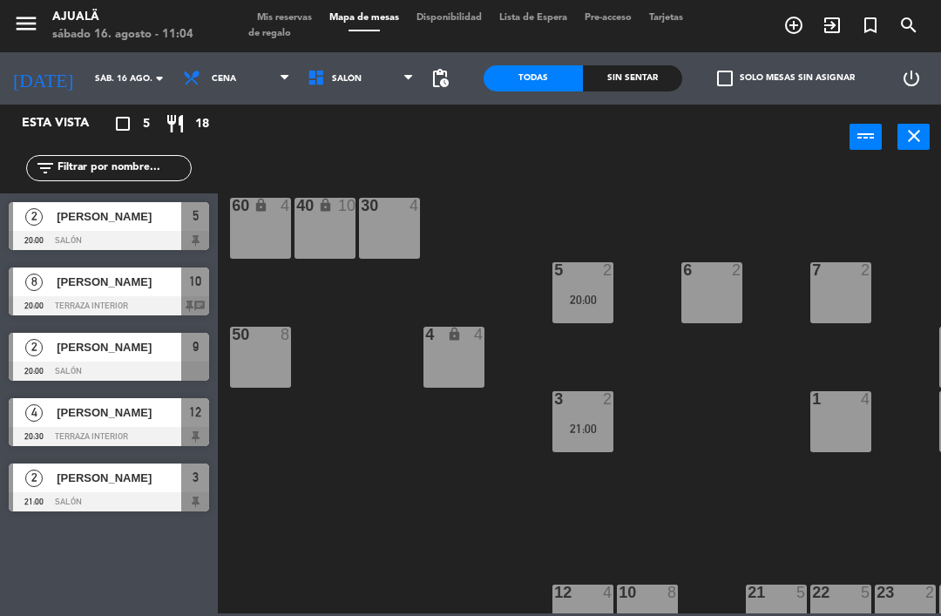
click at [72, 223] on span "[PERSON_NAME]" at bounding box center [119, 216] width 125 height 18
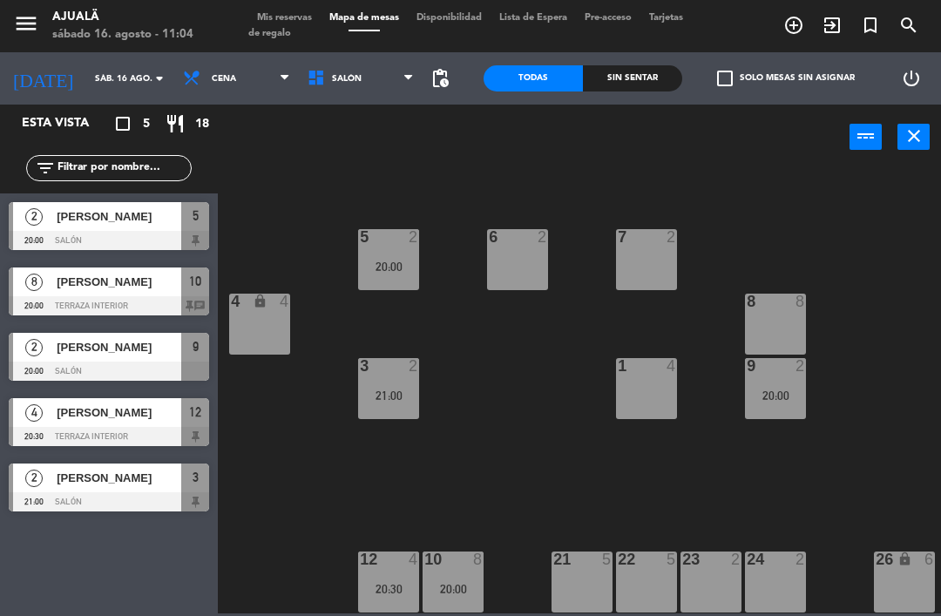
click at [145, 431] on div at bounding box center [109, 436] width 200 height 19
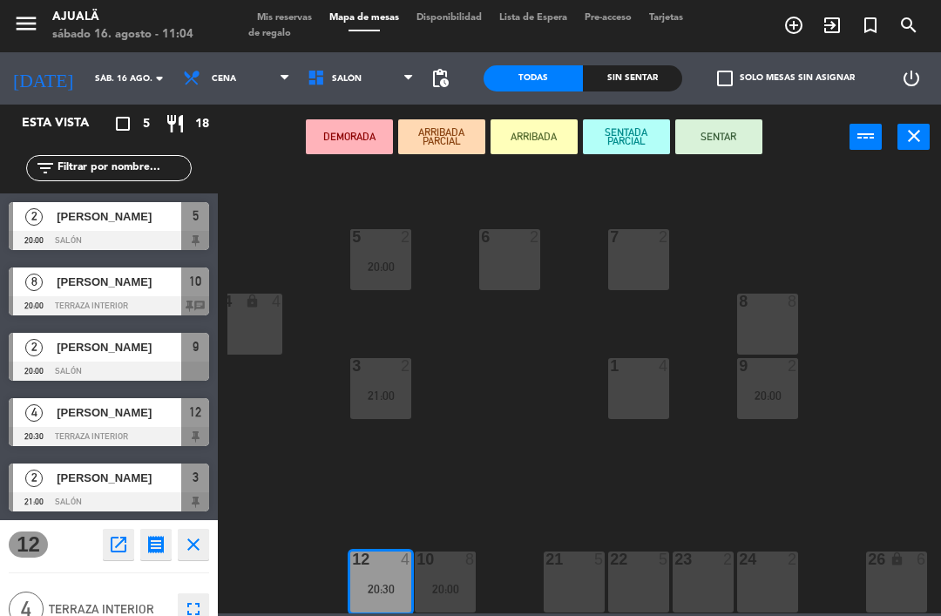
scroll to position [33, 202]
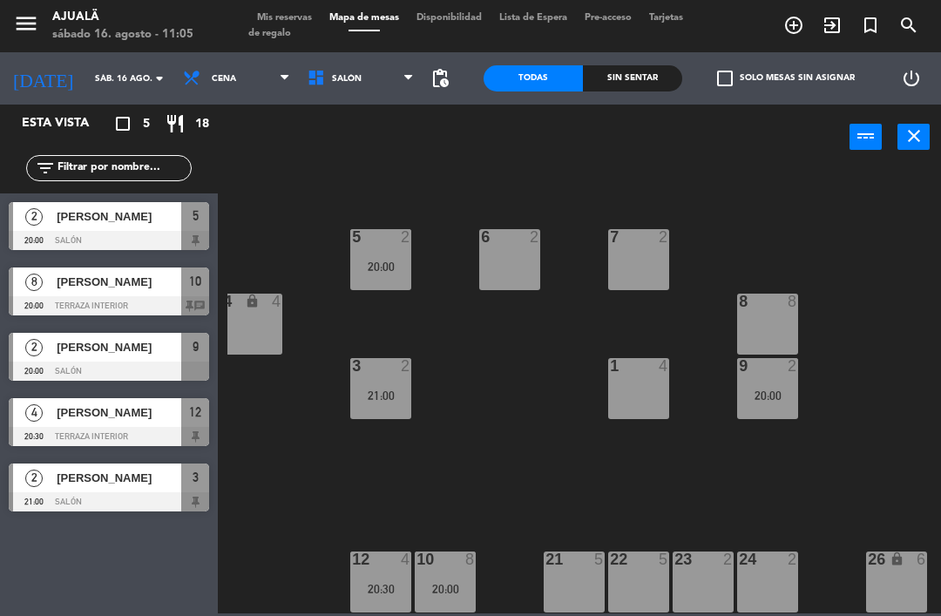
click at [106, 286] on span "[PERSON_NAME]" at bounding box center [119, 282] width 125 height 18
click at [145, 500] on div at bounding box center [109, 501] width 200 height 19
click at [639, 395] on div "1 4" at bounding box center [638, 388] width 61 height 61
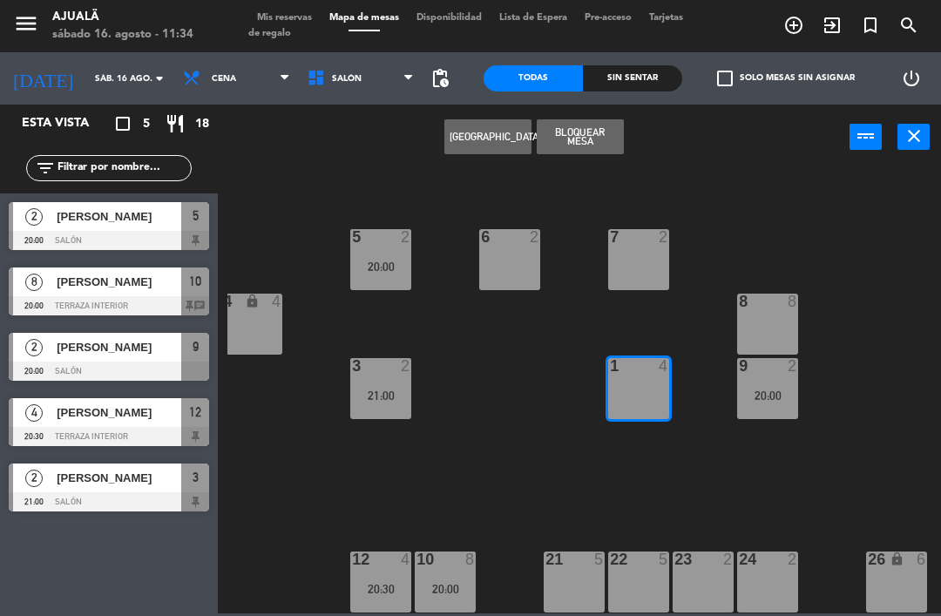
click at [475, 143] on button "[GEOGRAPHIC_DATA]" at bounding box center [487, 136] width 87 height 35
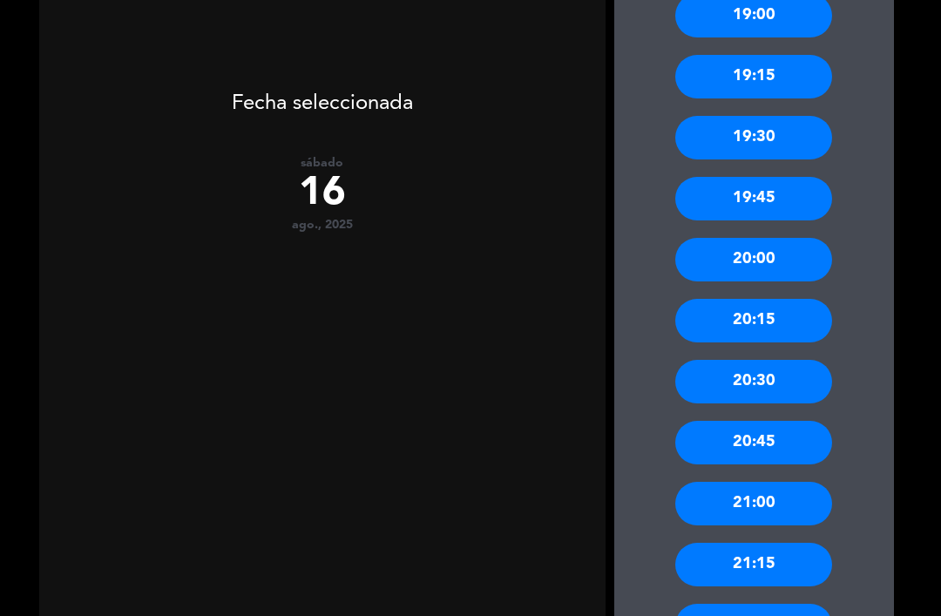
scroll to position [554, 0]
click at [737, 238] on div "20:00" at bounding box center [753, 260] width 157 height 44
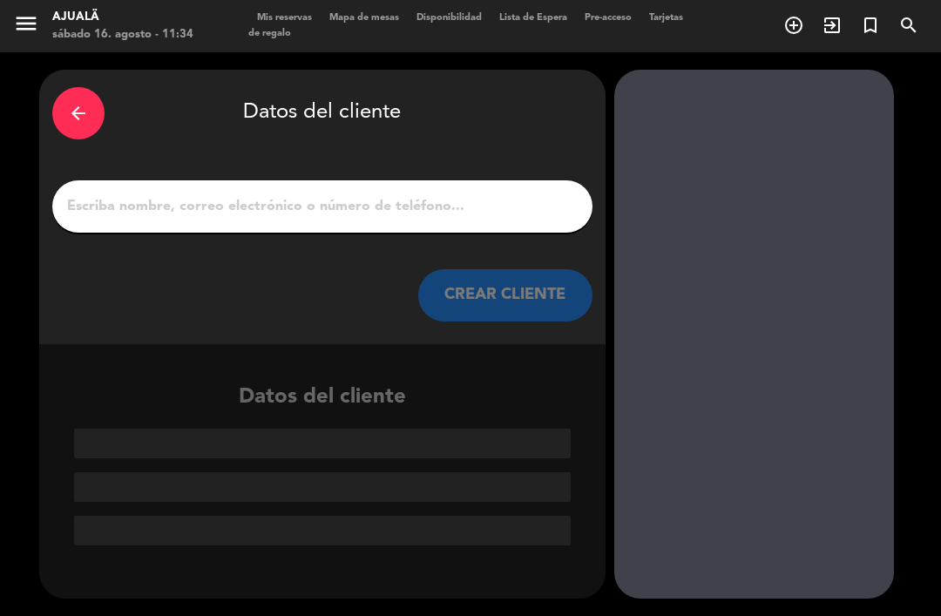
click at [369, 194] on input "1" at bounding box center [322, 206] width 514 height 24
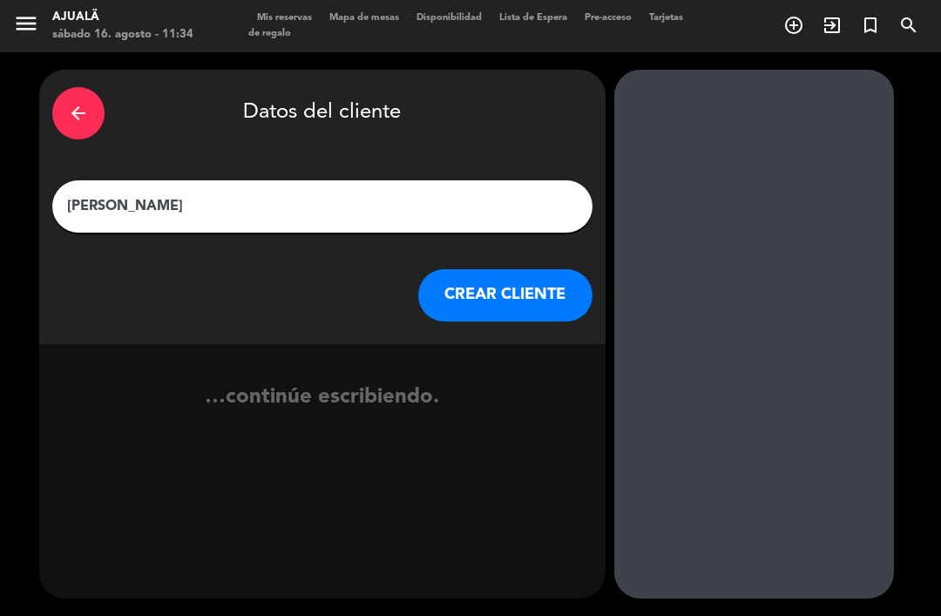
type input "[PERSON_NAME]"
click at [506, 274] on button "CREAR CLIENTE" at bounding box center [505, 295] width 174 height 52
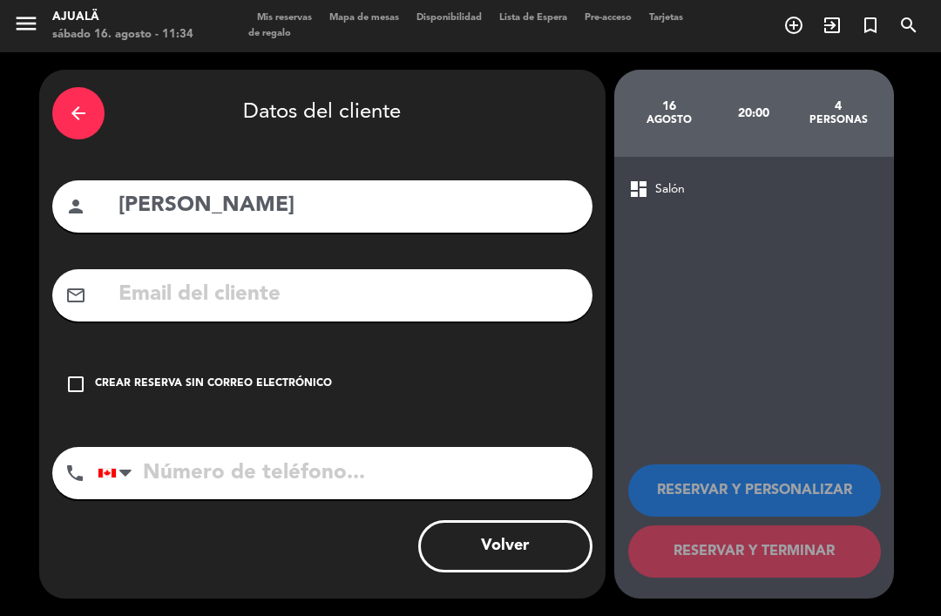
click at [91, 360] on div "check_box_outline_blank Crear reserva sin correo electrónico" at bounding box center [322, 384] width 540 height 52
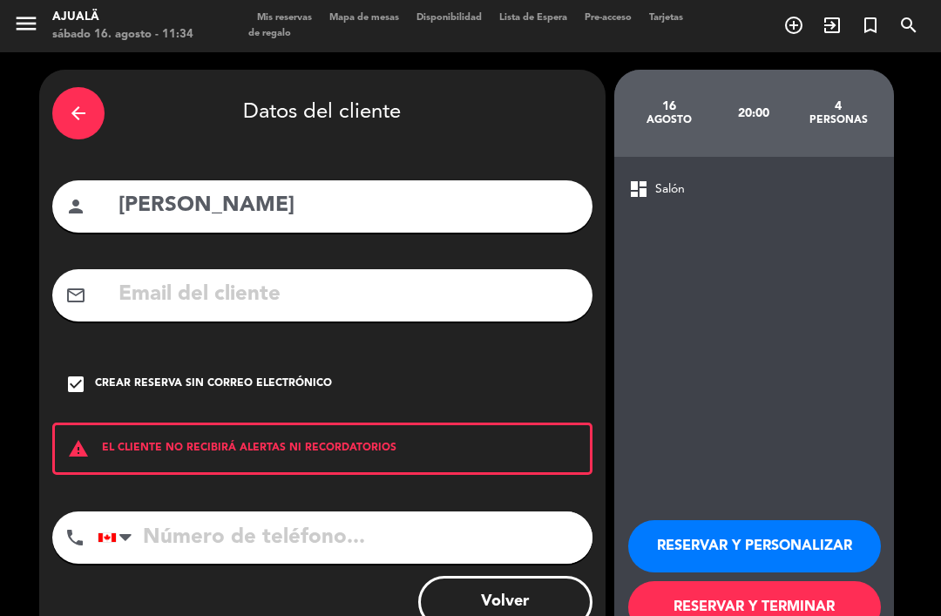
click at [193, 511] on input "tel" at bounding box center [345, 537] width 495 height 52
type input "[PHONE_NUMBER]"
click at [765, 581] on button "RESERVAR Y TERMINAR" at bounding box center [754, 607] width 253 height 52
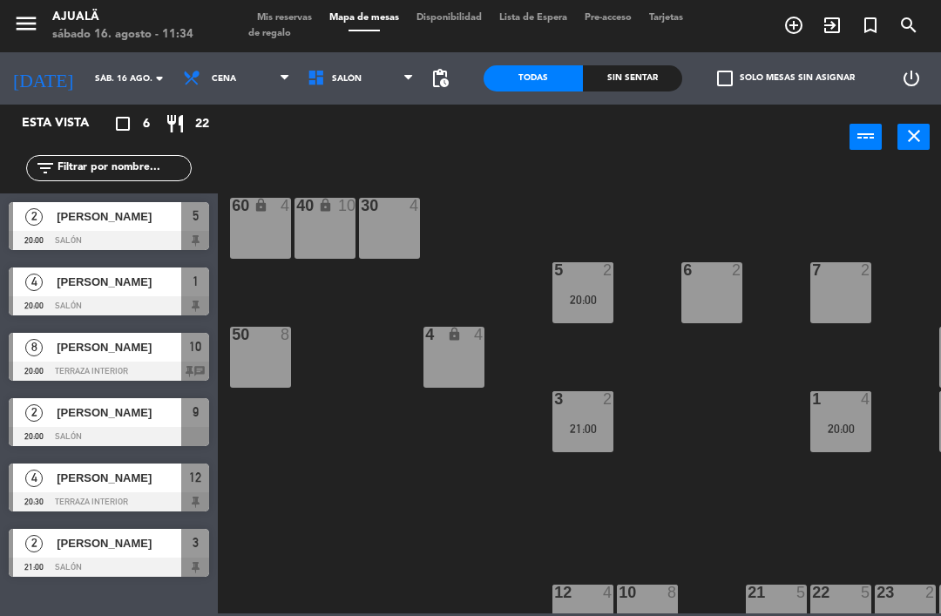
click at [144, 546] on span "[PERSON_NAME]" at bounding box center [119, 543] width 125 height 18
click at [199, 69] on span "Cena" at bounding box center [236, 78] width 125 height 38
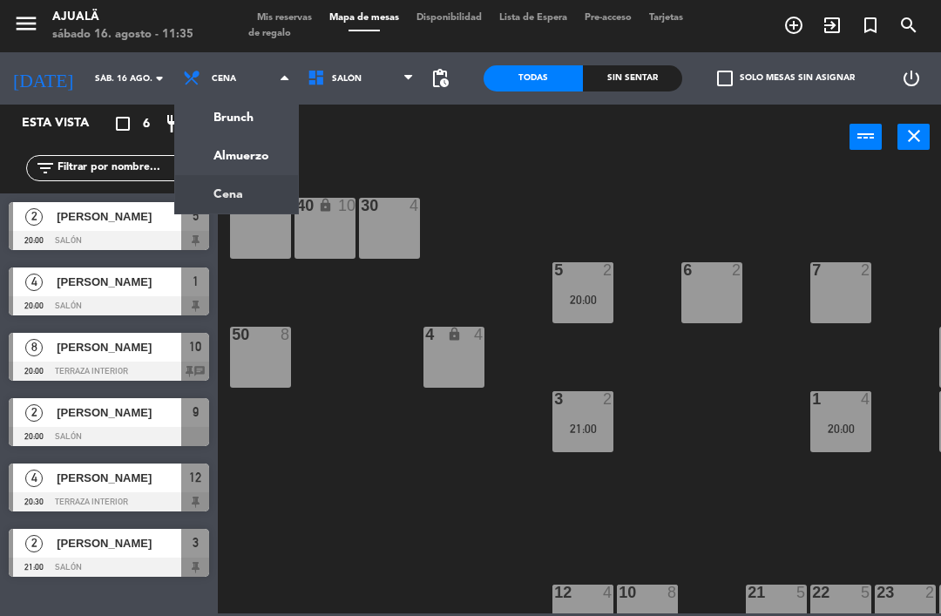
click at [218, 148] on ng-component "menu Ajualä [DATE] 16. agosto - 11:35 Mis reservas Mapa de mesas Disponibilidad…" at bounding box center [470, 306] width 941 height 613
